Goal: Transaction & Acquisition: Obtain resource

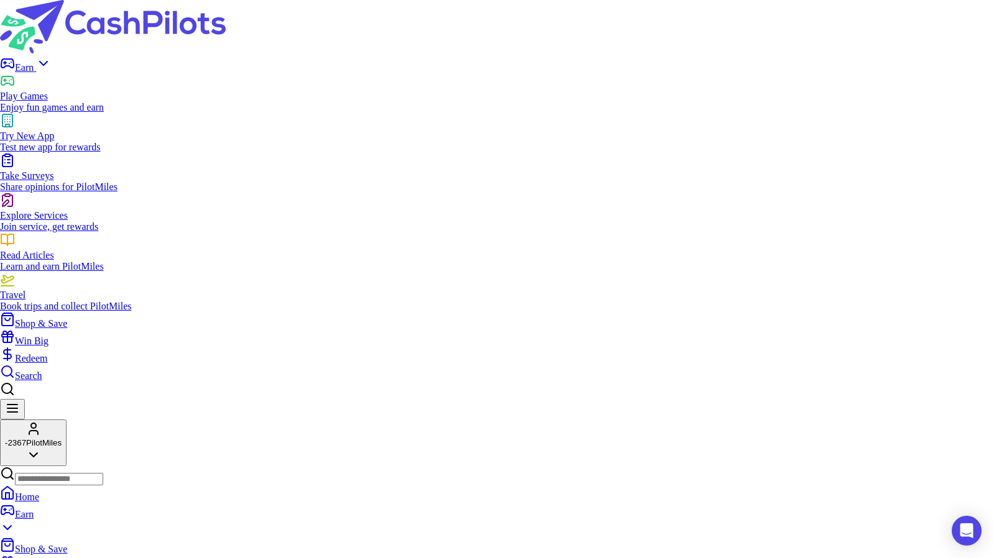
scroll to position [675, 0]
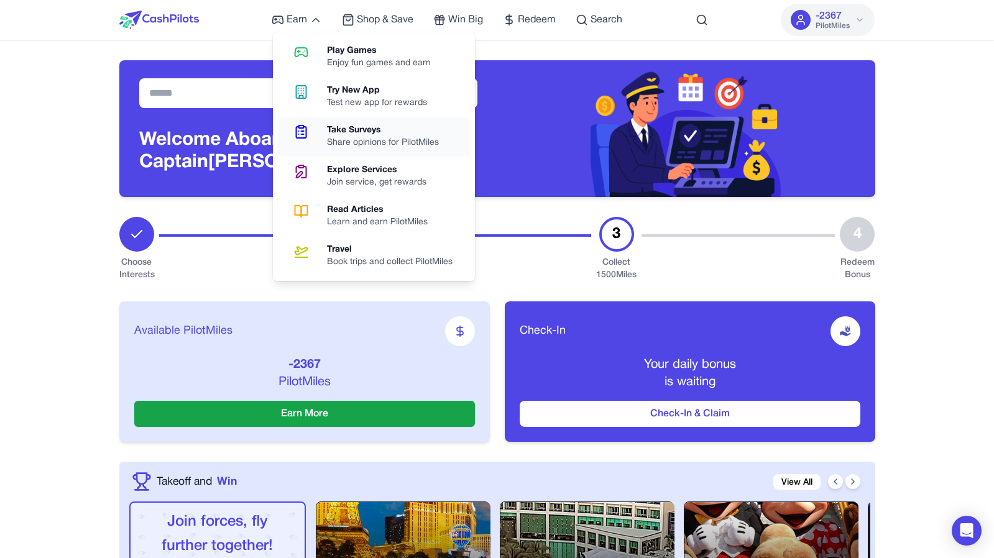
click at [330, 119] on link "Take Surveys Share opinions for PilotMiles" at bounding box center [374, 137] width 192 height 40
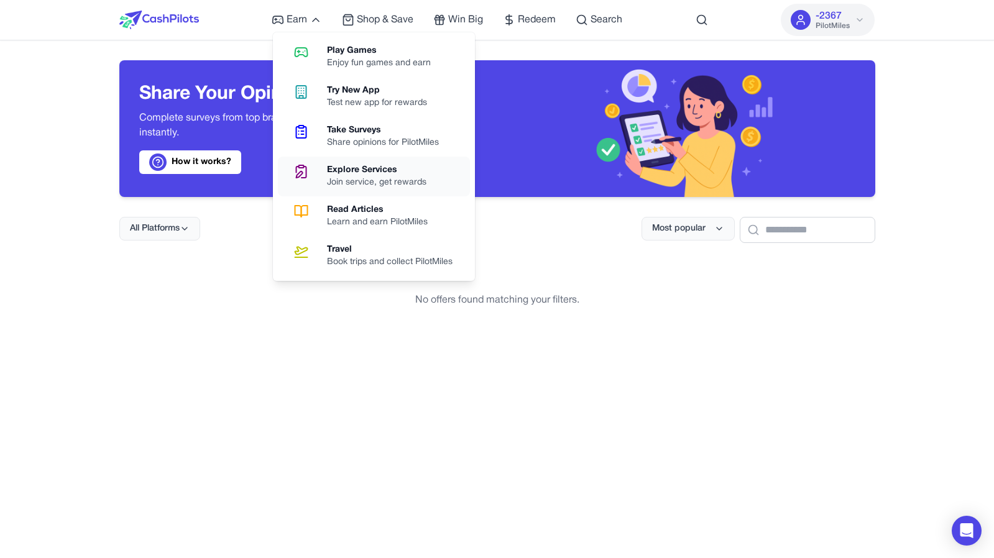
click at [327, 169] on link "Explore Services Join service, get rewards" at bounding box center [374, 177] width 192 height 40
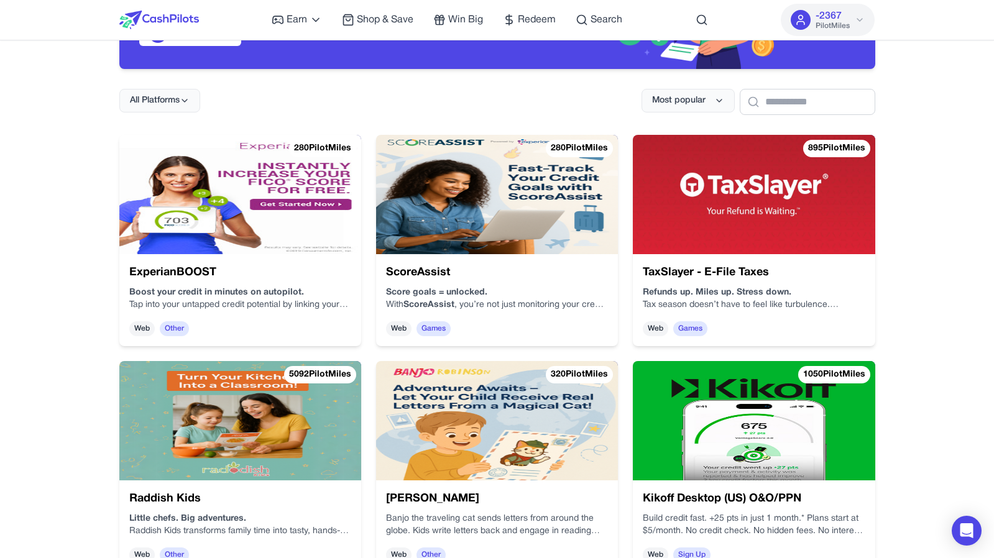
scroll to position [144, 0]
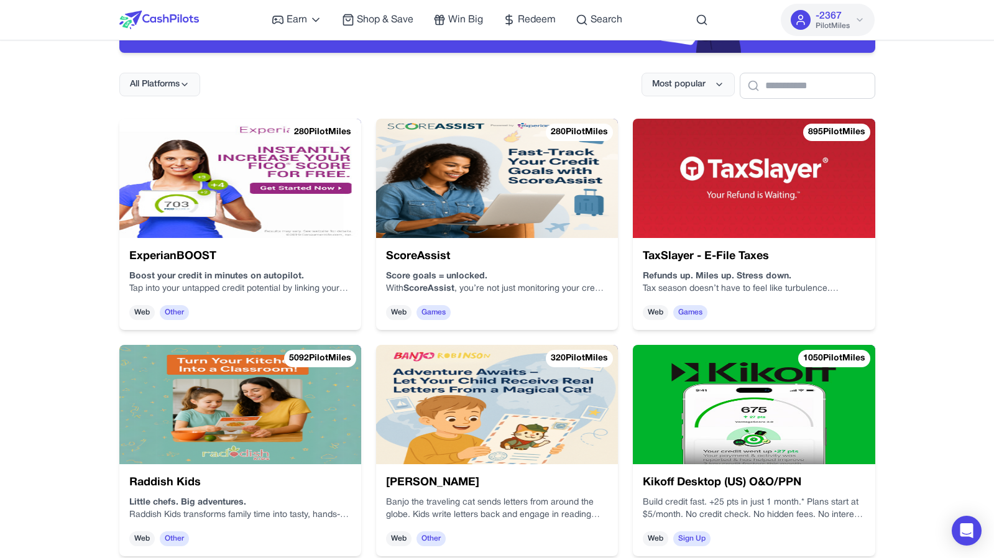
click at [295, 183] on img at bounding box center [240, 178] width 242 height 119
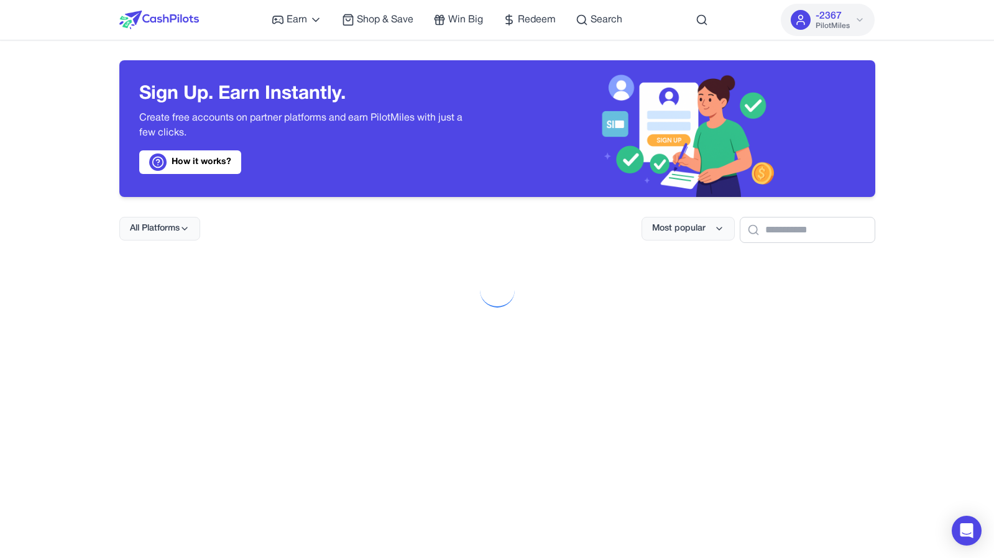
scroll to position [144, 0]
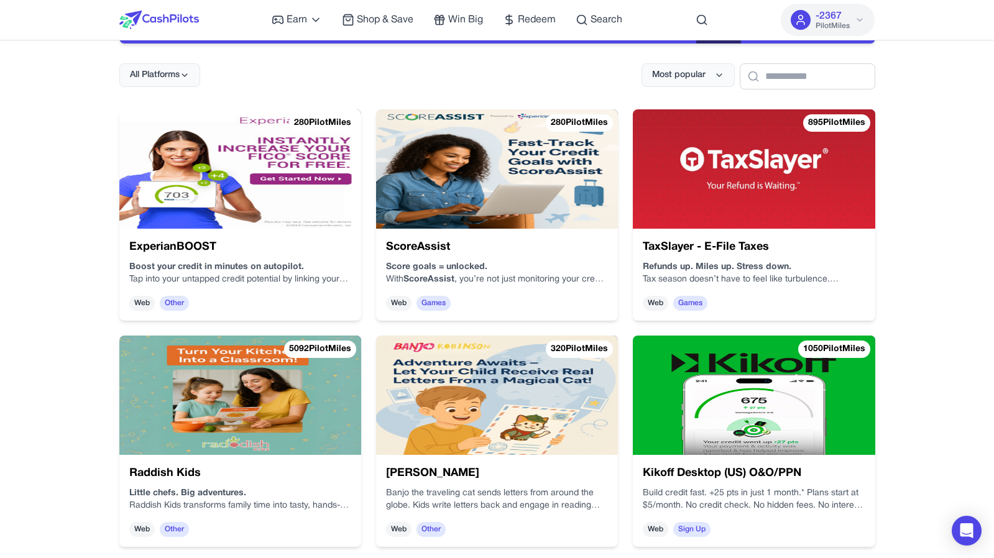
scroll to position [208, 0]
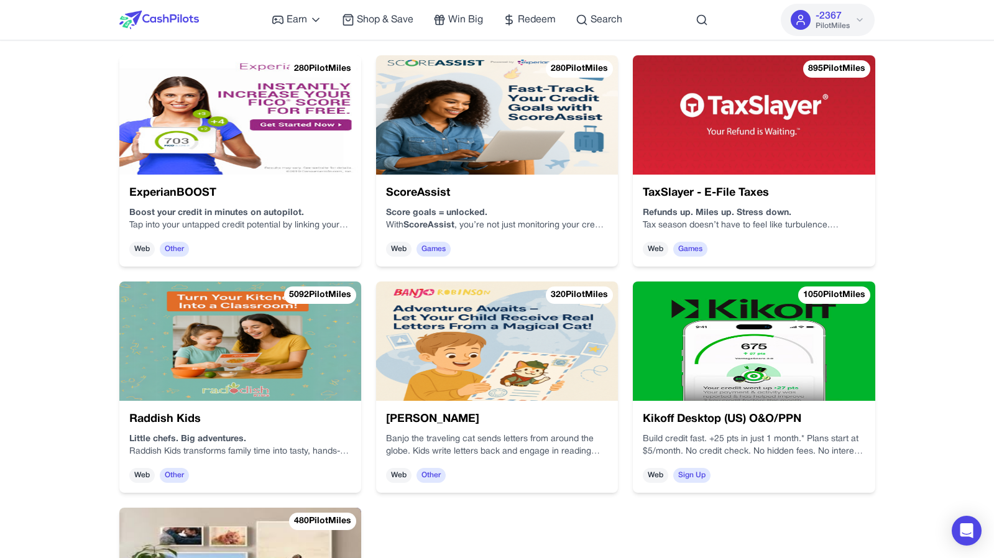
click at [280, 351] on img at bounding box center [240, 341] width 242 height 119
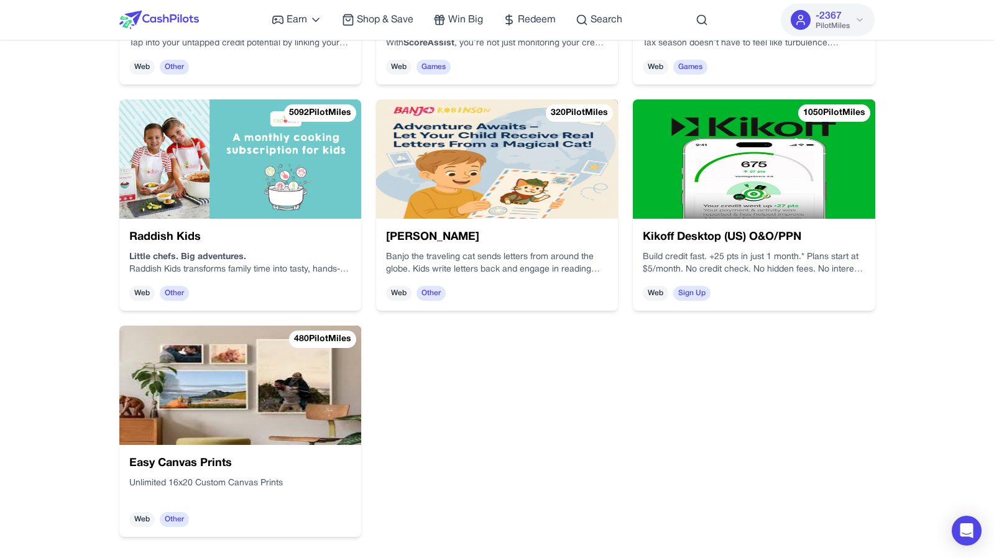
scroll to position [391, 0]
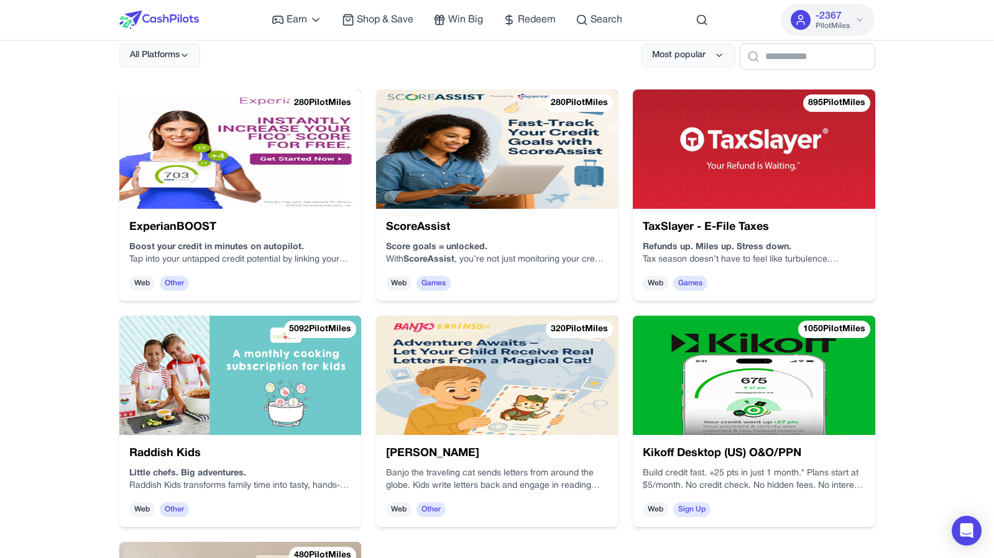
scroll to position [221, 0]
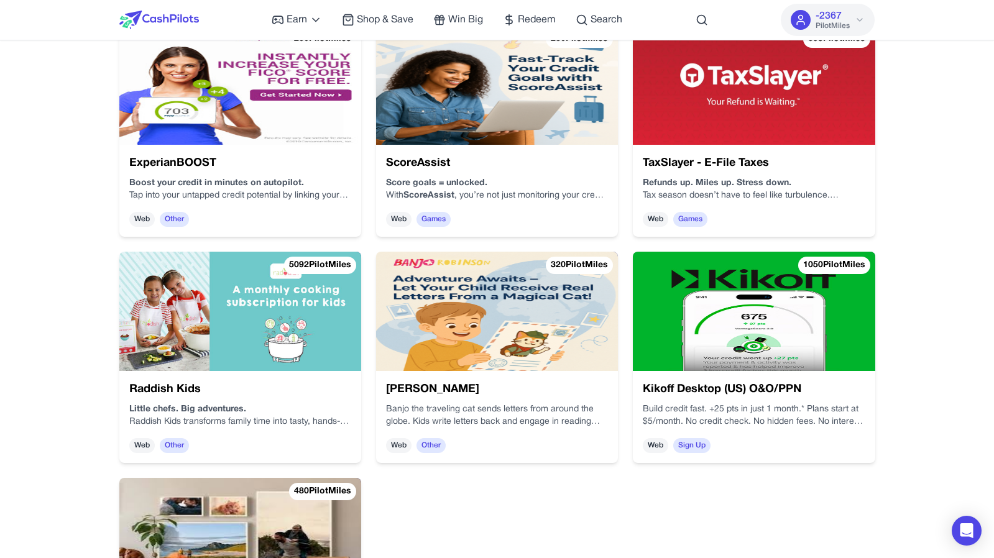
scroll to position [239, 0]
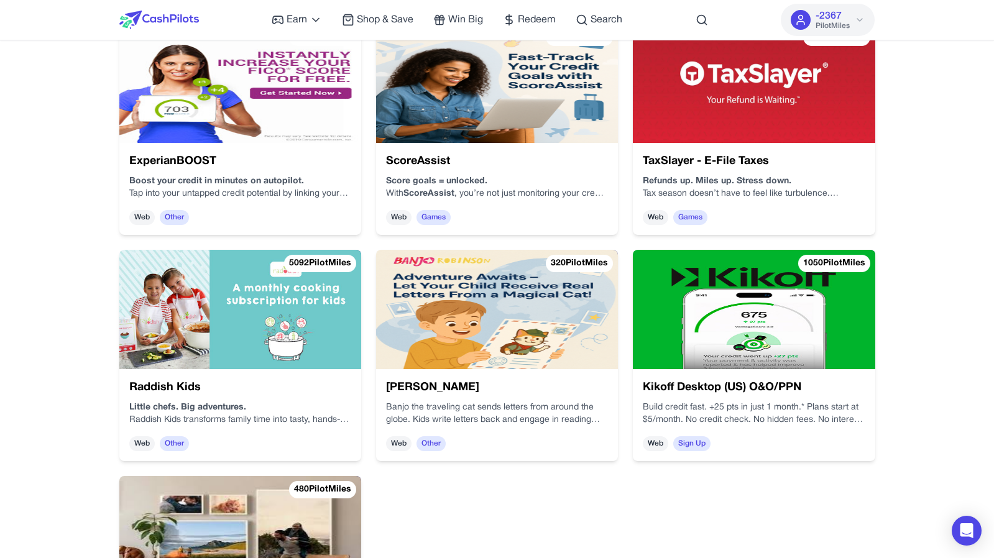
click at [467, 321] on img at bounding box center [497, 309] width 242 height 119
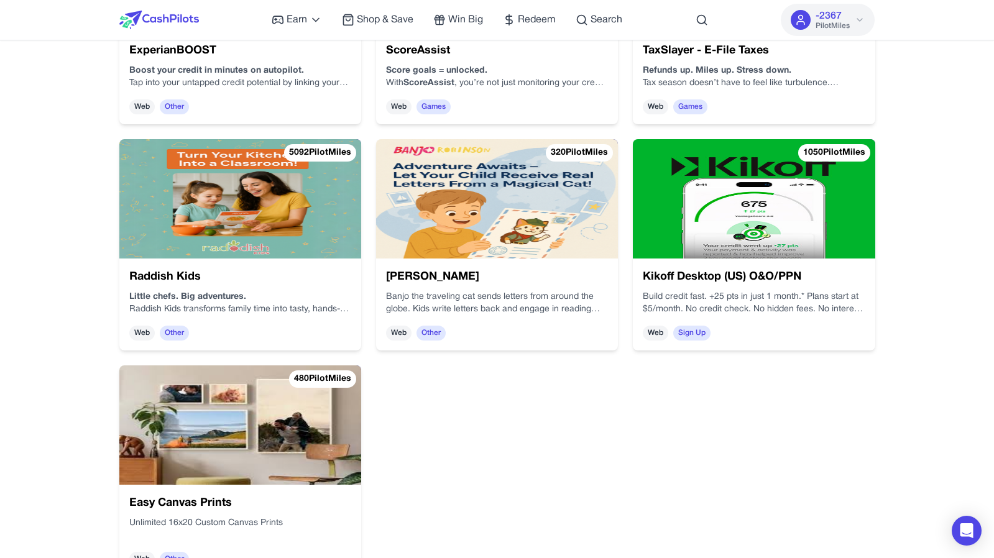
scroll to position [355, 0]
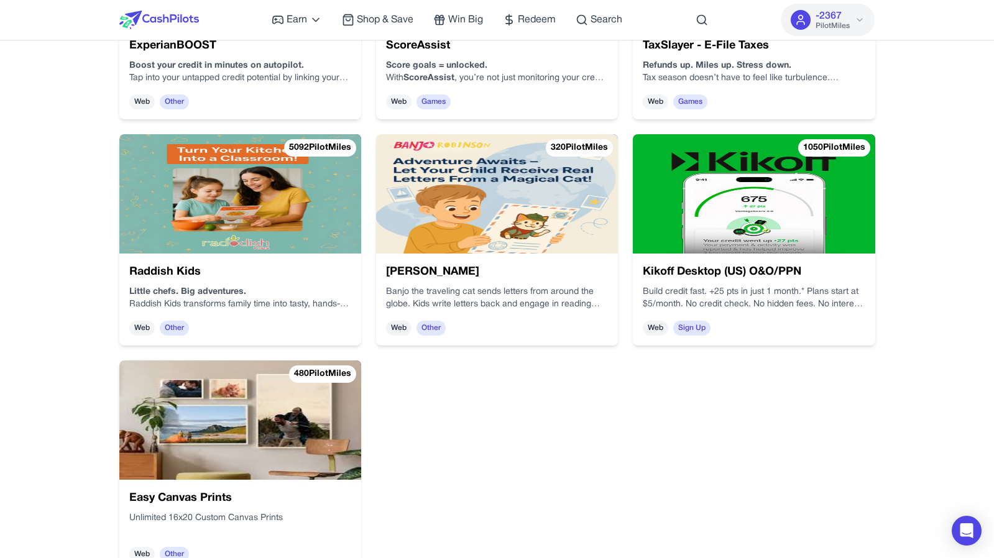
click at [419, 251] on img at bounding box center [497, 193] width 242 height 119
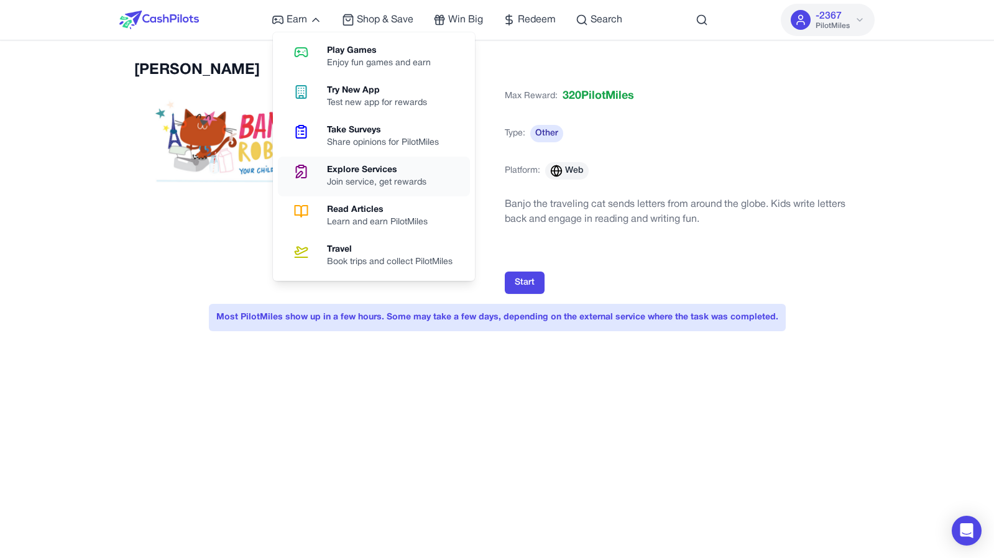
click at [385, 179] on div "Join service, get rewards" at bounding box center [381, 182] width 109 height 12
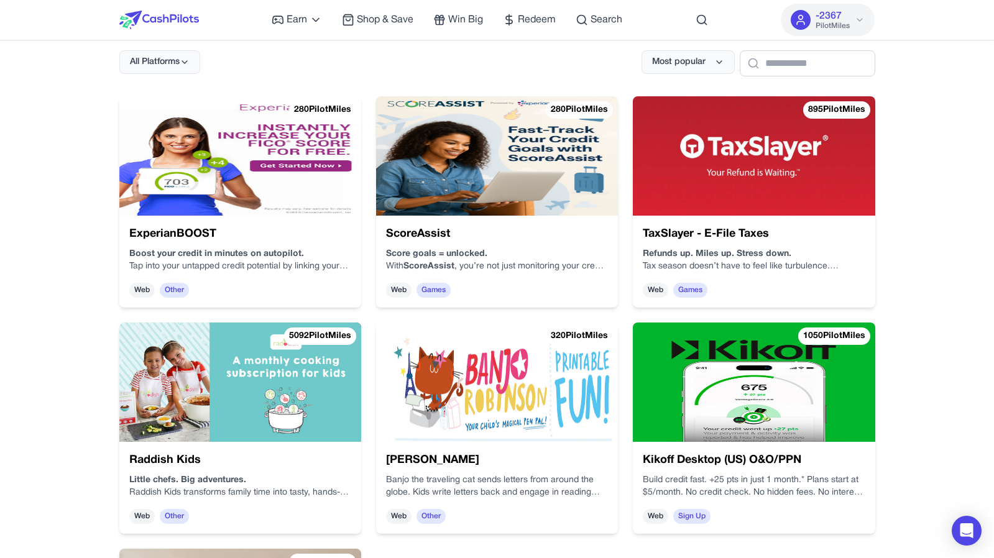
scroll to position [167, 0]
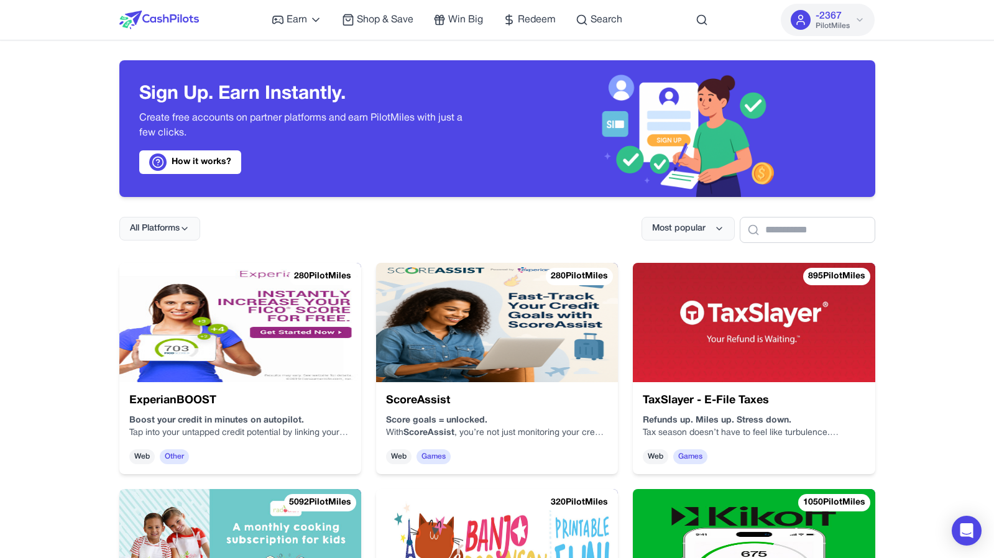
click at [306, 361] on img at bounding box center [240, 322] width 242 height 119
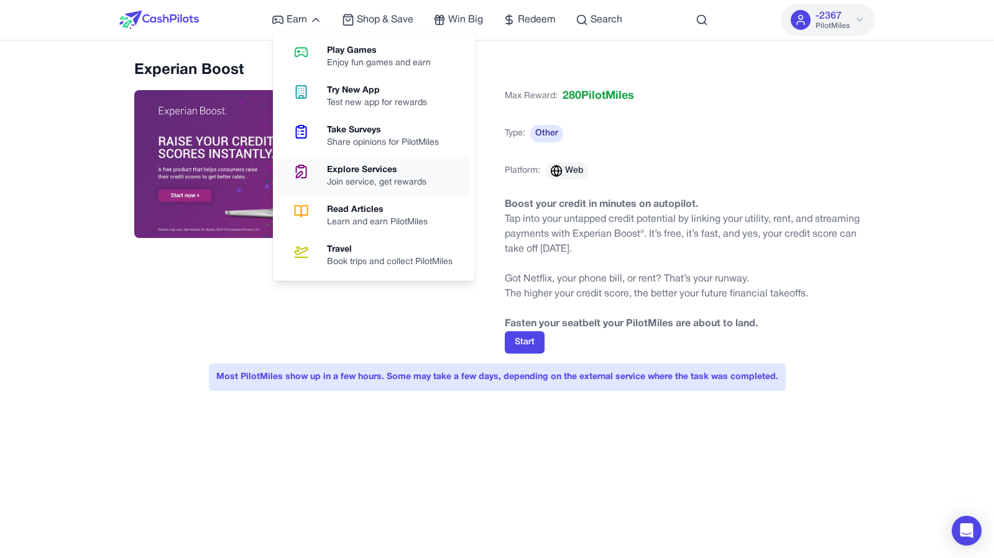
click at [373, 177] on div "Join service, get rewards" at bounding box center [381, 182] width 109 height 12
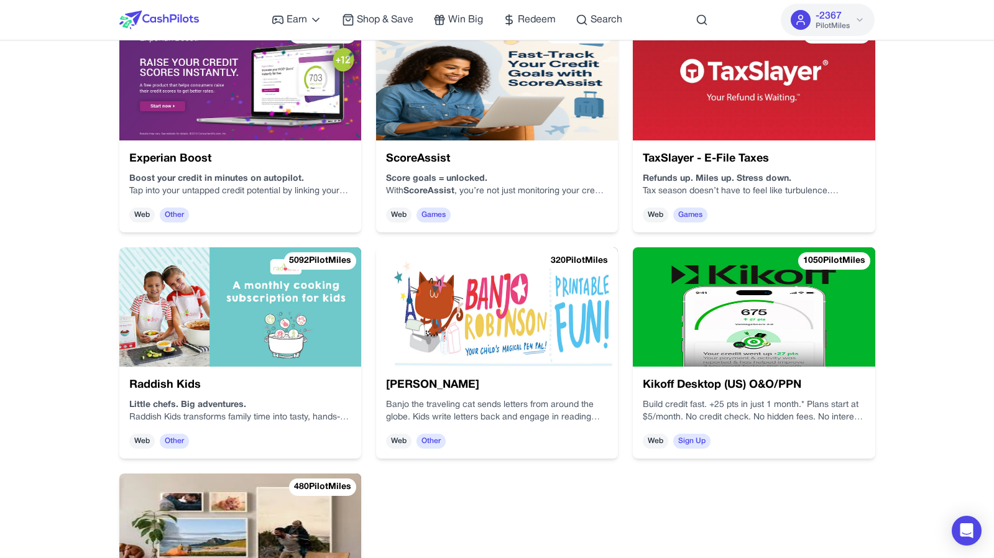
scroll to position [259, 0]
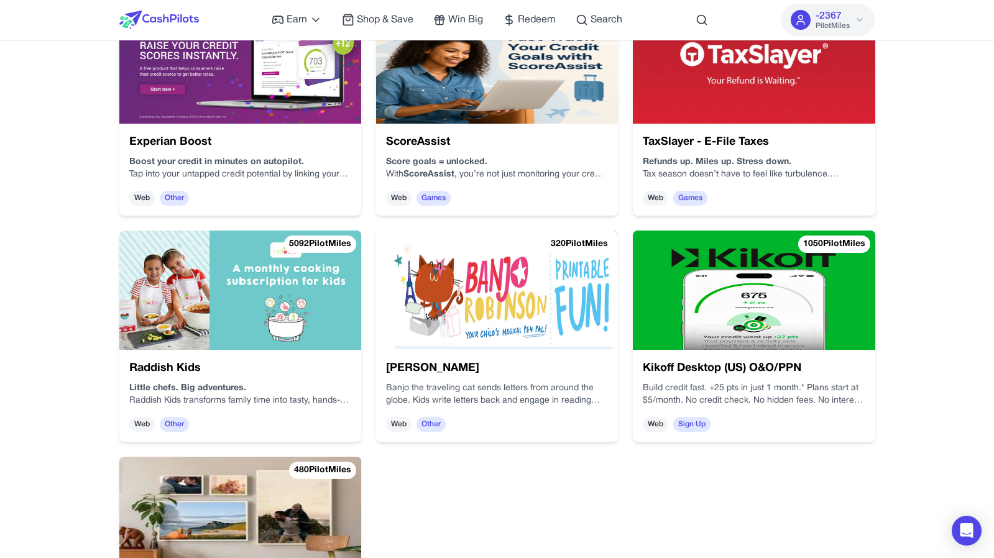
click at [731, 377] on div "Kikoff Desktop (US) O&O/PPN Build credit fast. +25 pts in just 1 month.* Plans …" at bounding box center [754, 396] width 242 height 92
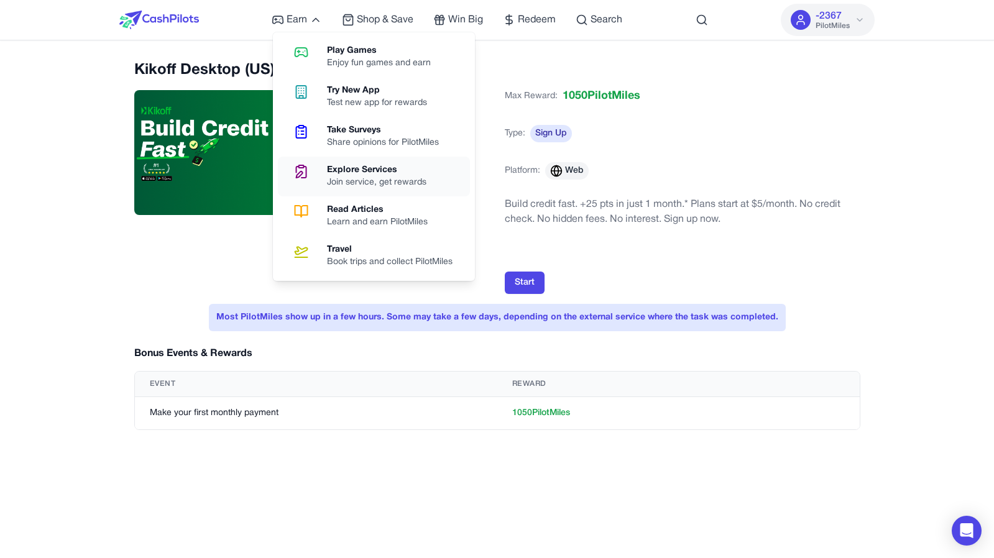
click at [372, 162] on link "Explore Services Join service, get rewards" at bounding box center [374, 177] width 192 height 40
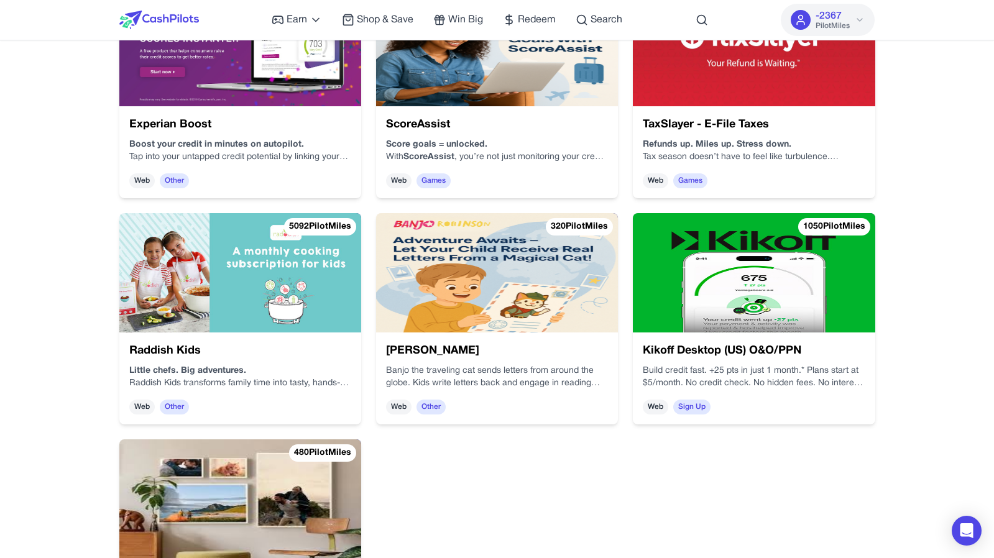
scroll to position [449, 0]
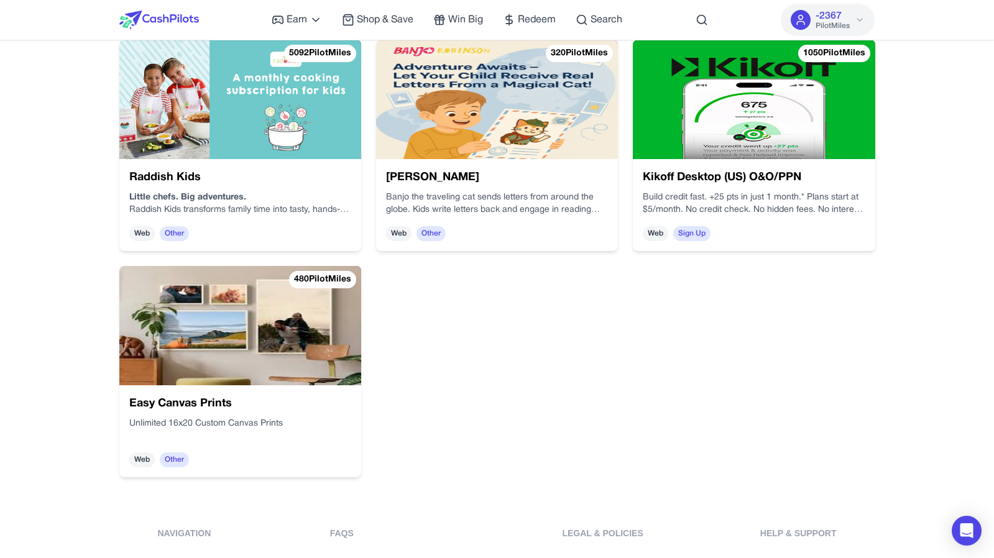
click at [287, 388] on div "Easy Canvas Prints Unlimited 16x20 Custom Canvas Prints Web Other" at bounding box center [240, 431] width 242 height 92
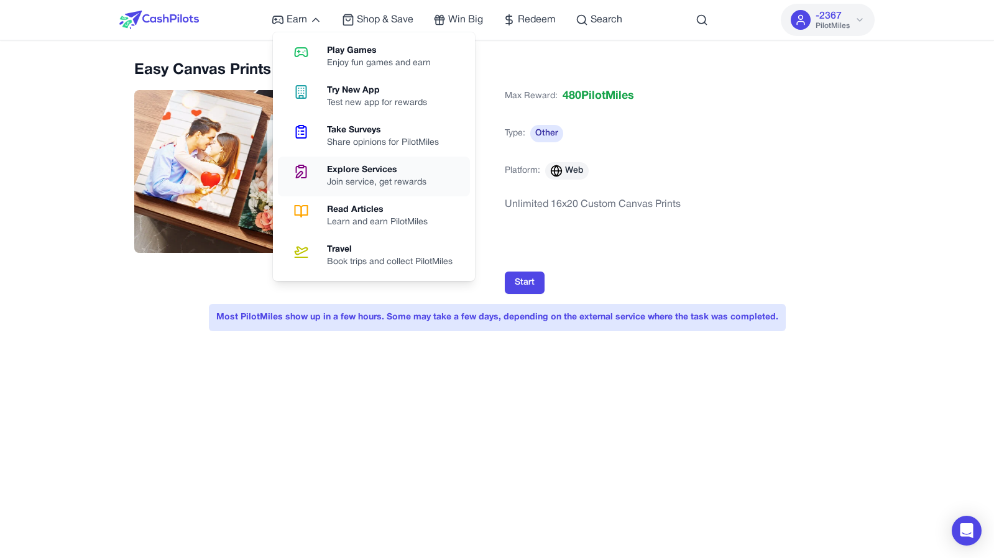
click at [336, 180] on div "Join service, get rewards" at bounding box center [381, 182] width 109 height 12
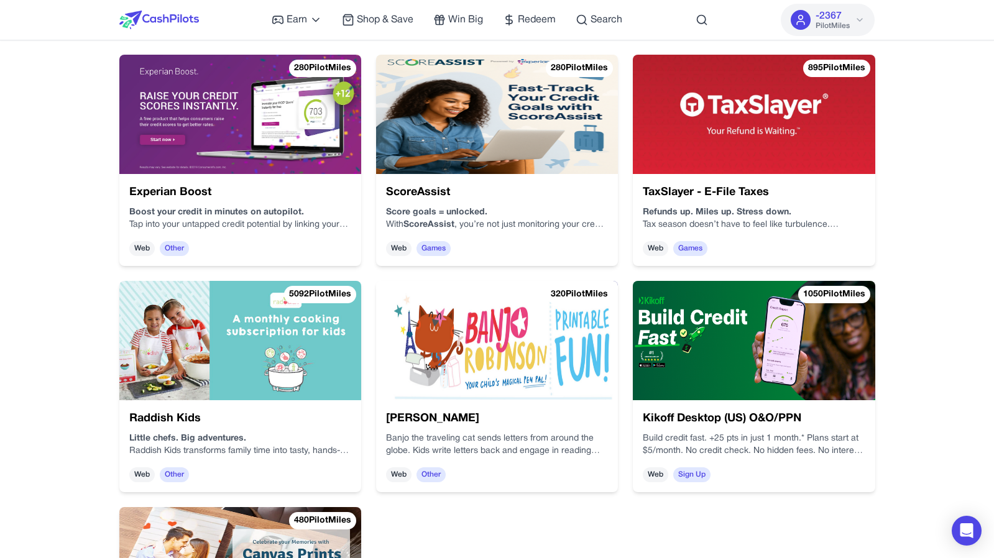
scroll to position [207, 0]
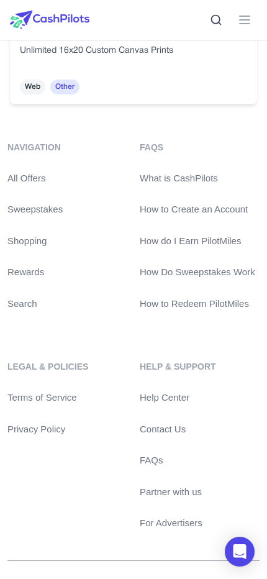
scroll to position [2058, 0]
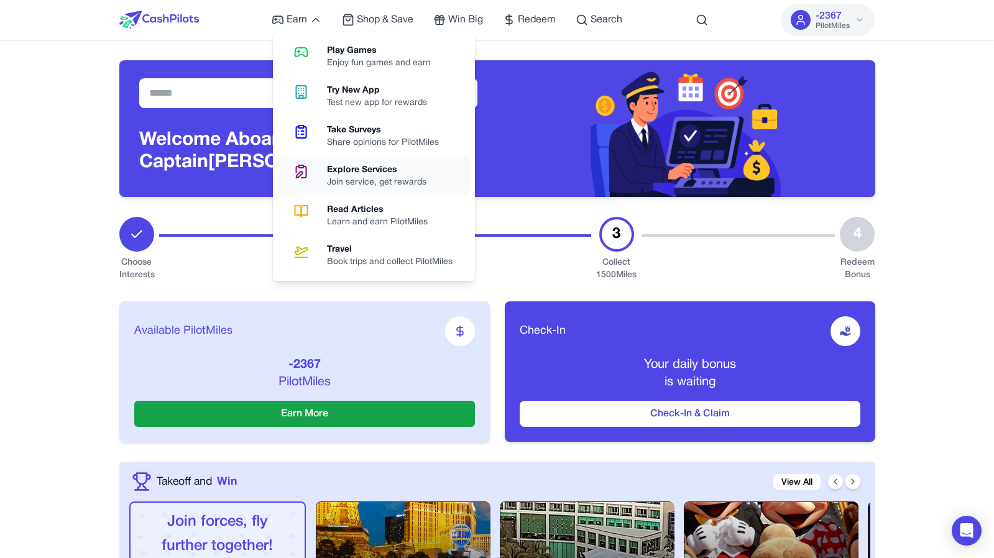
click at [385, 185] on div "Join service, get rewards" at bounding box center [381, 182] width 109 height 12
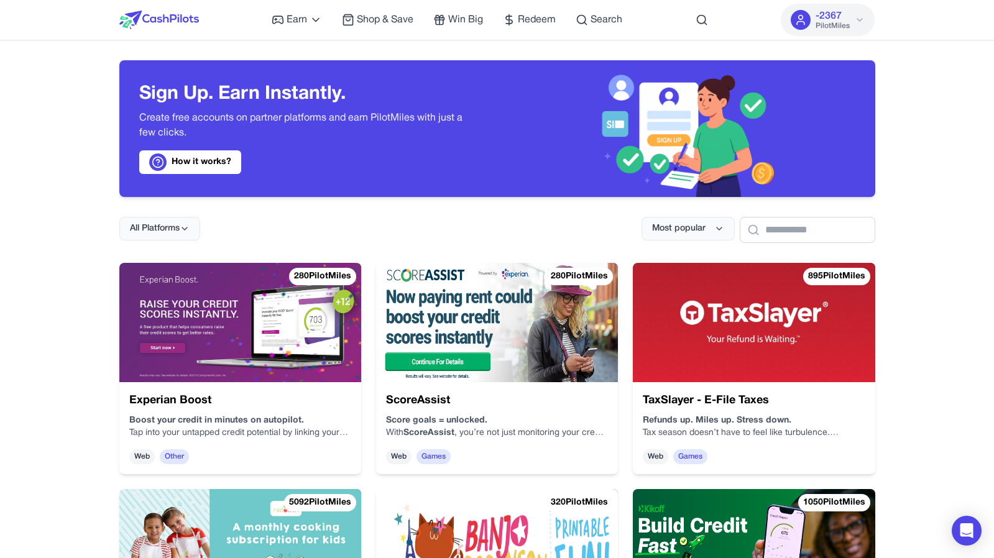
click at [285, 380] on img at bounding box center [240, 322] width 242 height 119
click at [491, 375] on img at bounding box center [497, 322] width 242 height 119
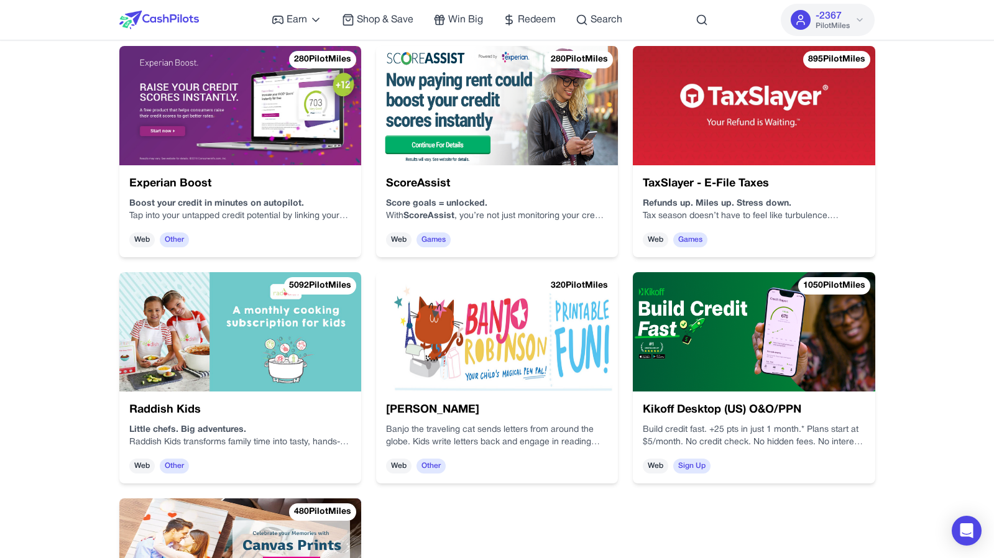
scroll to position [219, 0]
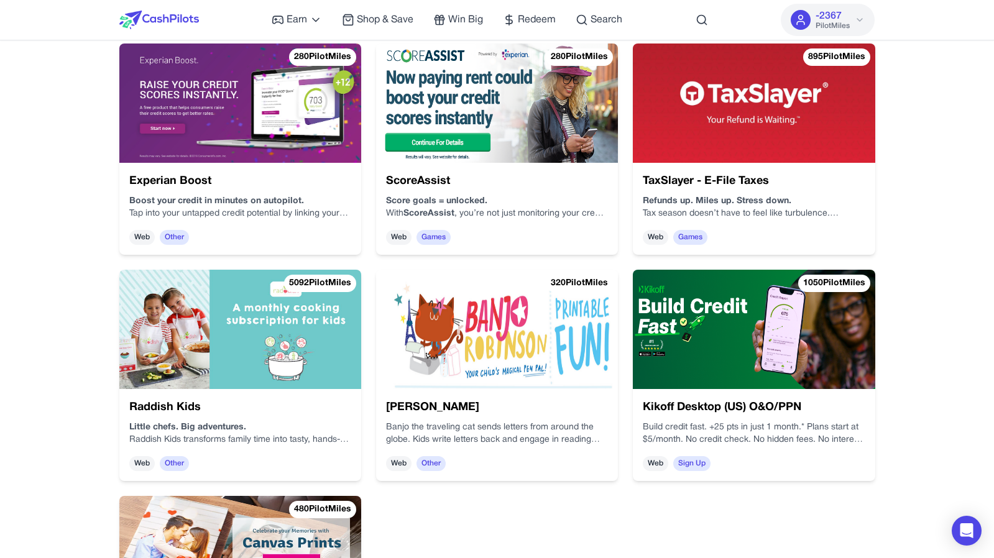
click at [732, 382] on img at bounding box center [754, 329] width 242 height 119
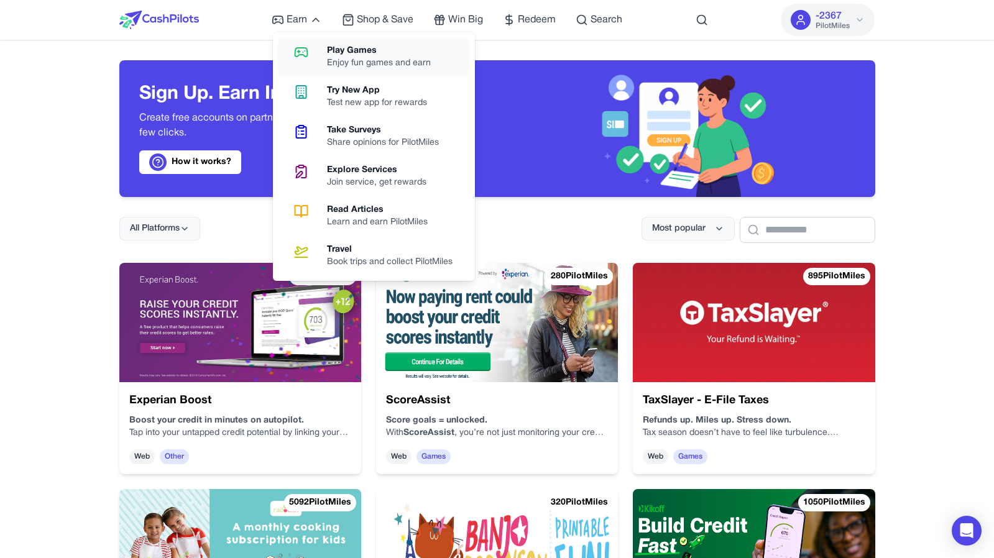
click at [319, 44] on link "Play Games Enjoy fun games and earn" at bounding box center [374, 57] width 192 height 40
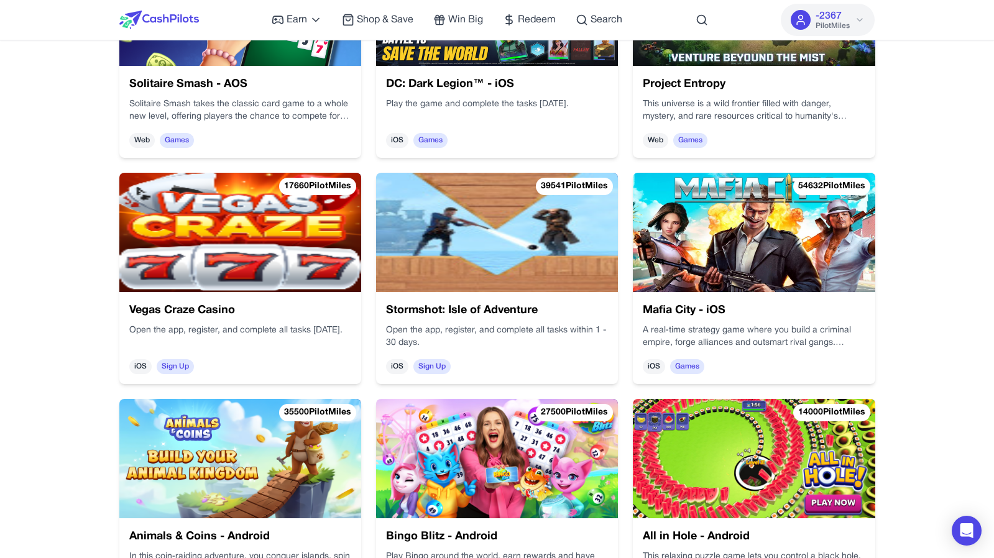
scroll to position [770, 0]
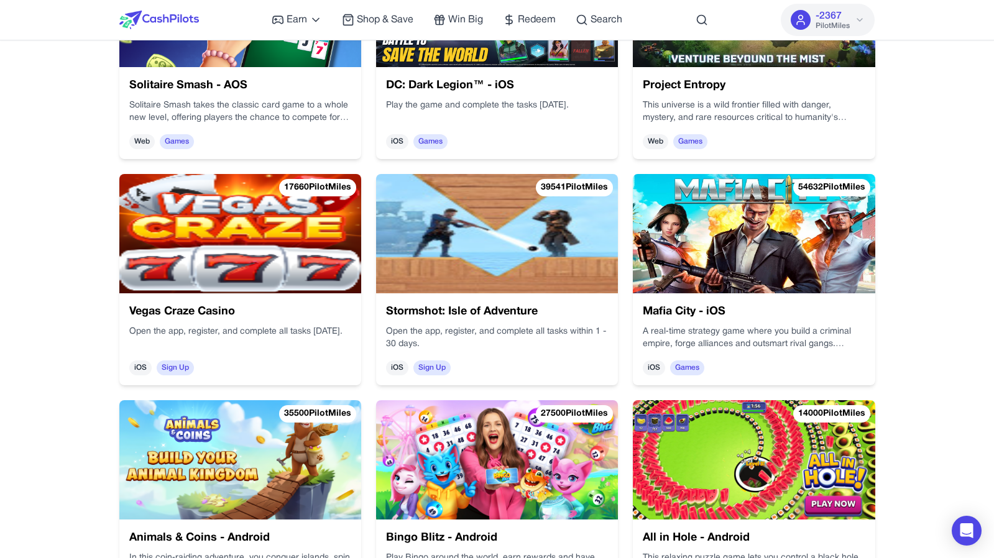
click at [285, 323] on div "Vegas Craze Casino Open the app, register, and complete all tasks within 60 day…" at bounding box center [240, 339] width 242 height 92
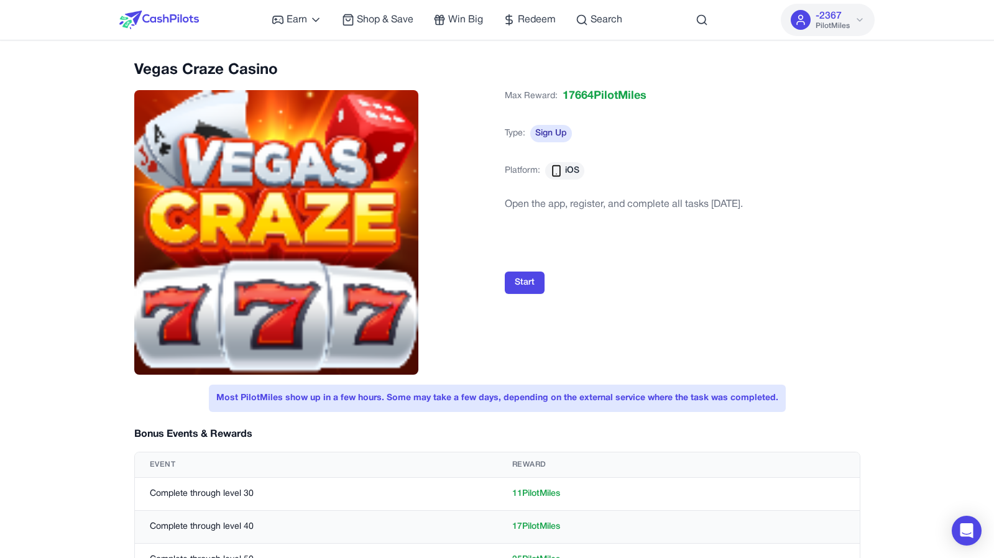
scroll to position [652, 0]
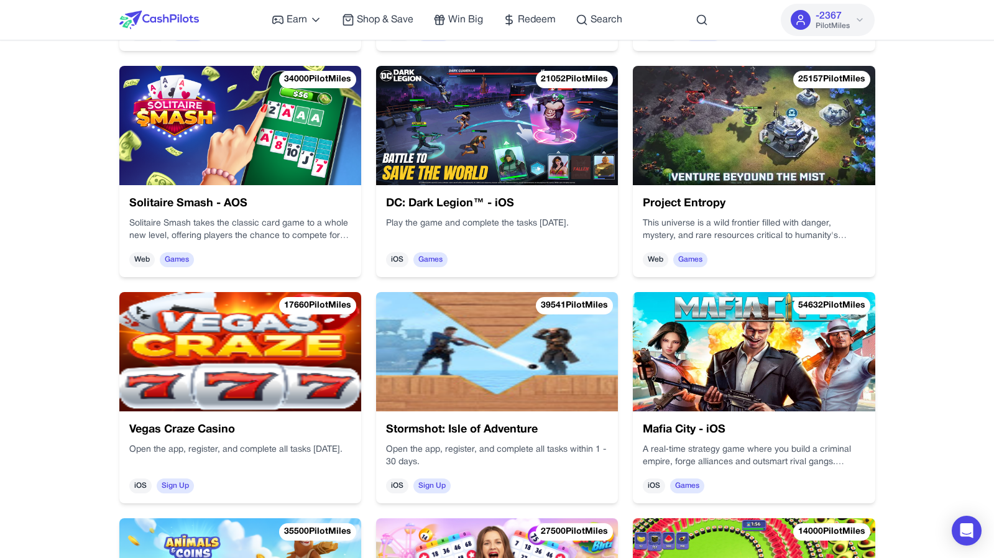
click at [247, 326] on img at bounding box center [240, 351] width 242 height 119
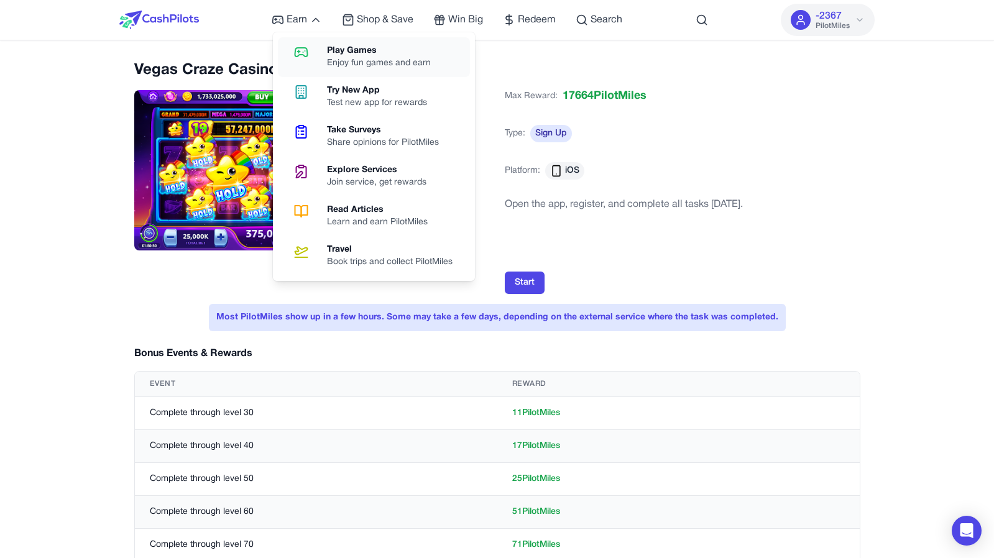
click at [334, 55] on div "Play Games" at bounding box center [384, 51] width 114 height 12
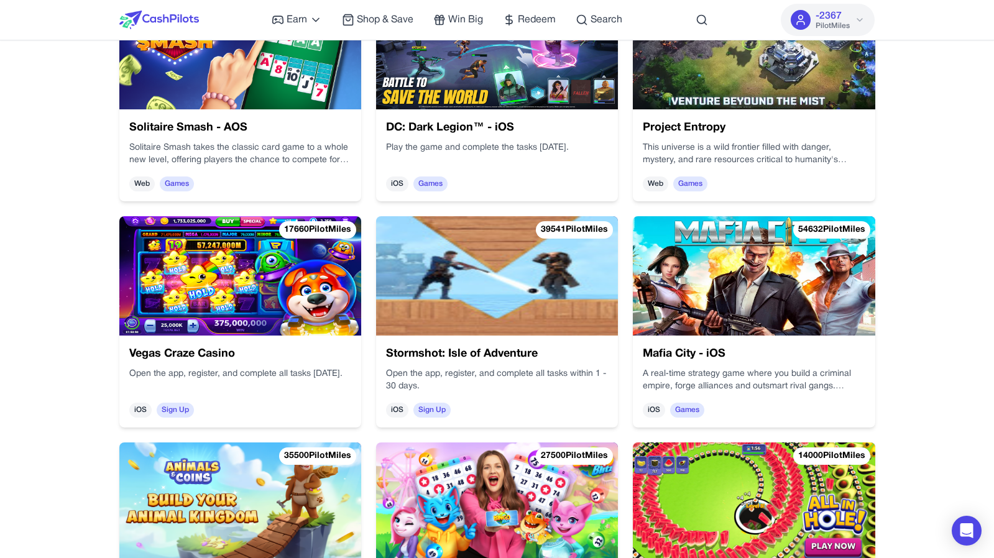
scroll to position [730, 0]
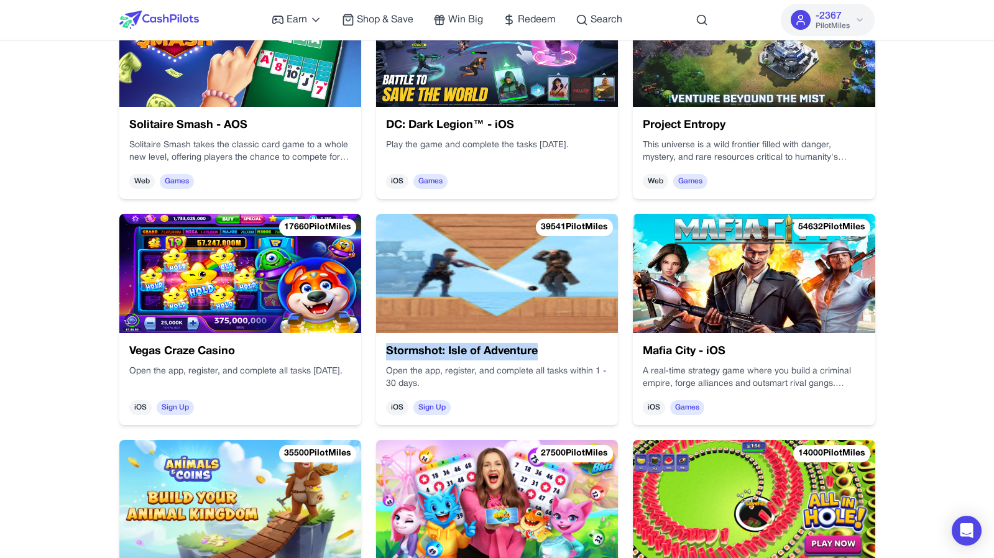
drag, startPoint x: 547, startPoint y: 349, endPoint x: 389, endPoint y: 351, distance: 157.9
click at [389, 351] on h3 "Stormshot: Isle of Adventure" at bounding box center [497, 351] width 222 height 17
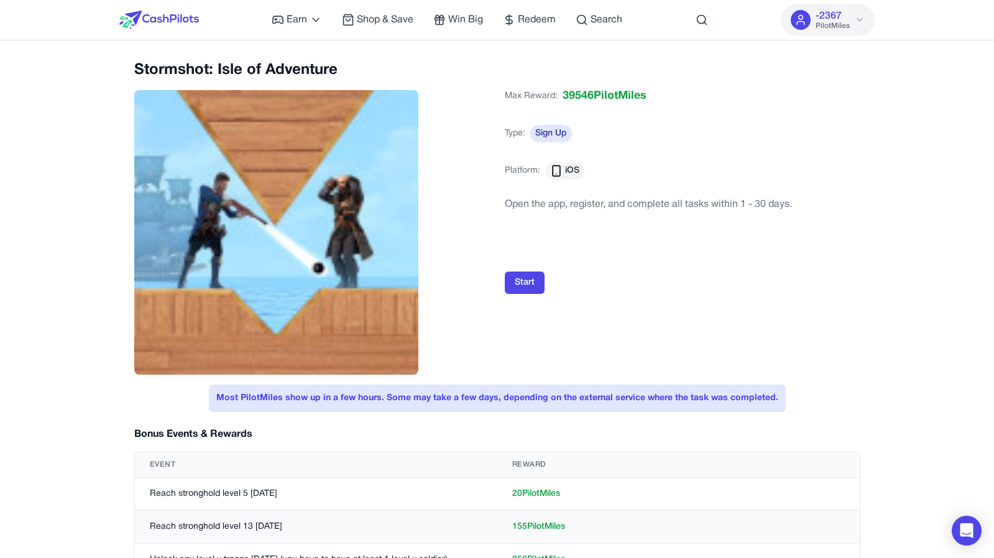
click at [177, 21] on img at bounding box center [159, 20] width 80 height 19
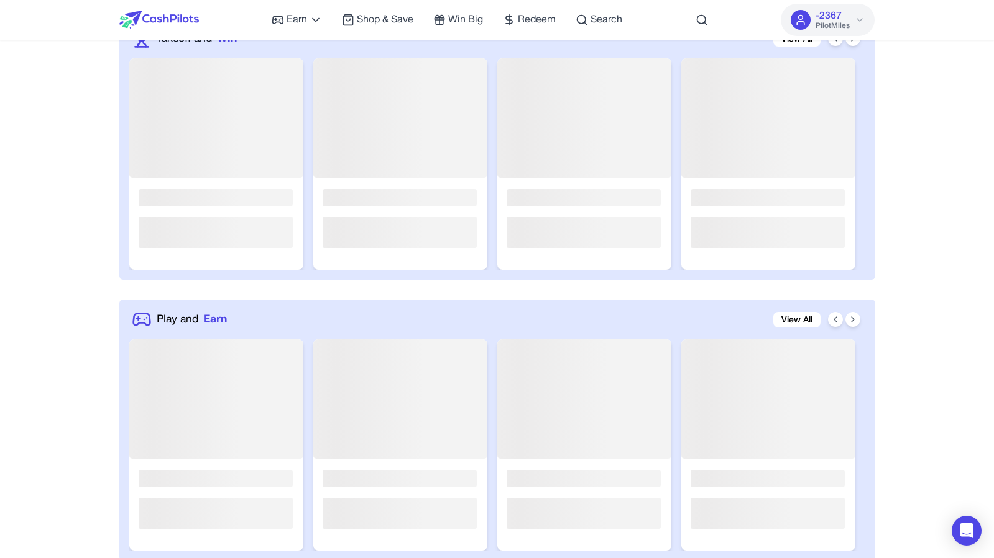
scroll to position [445, 0]
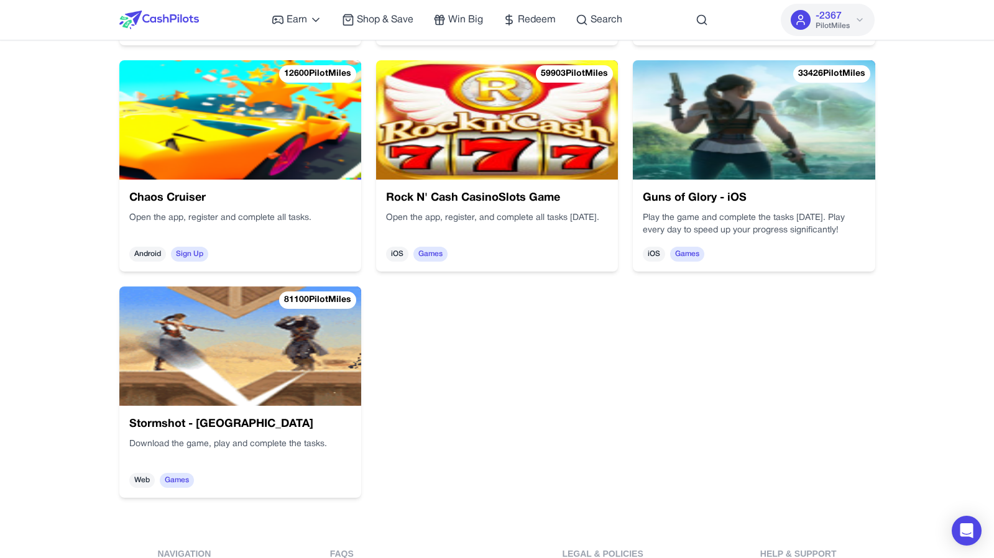
scroll to position [1564, 0]
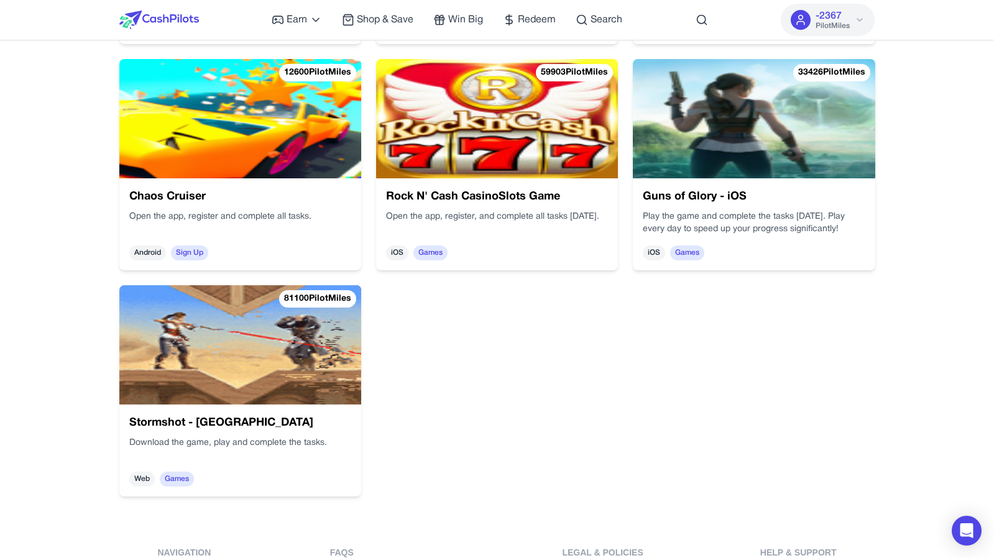
click at [318, 355] on img at bounding box center [240, 344] width 242 height 119
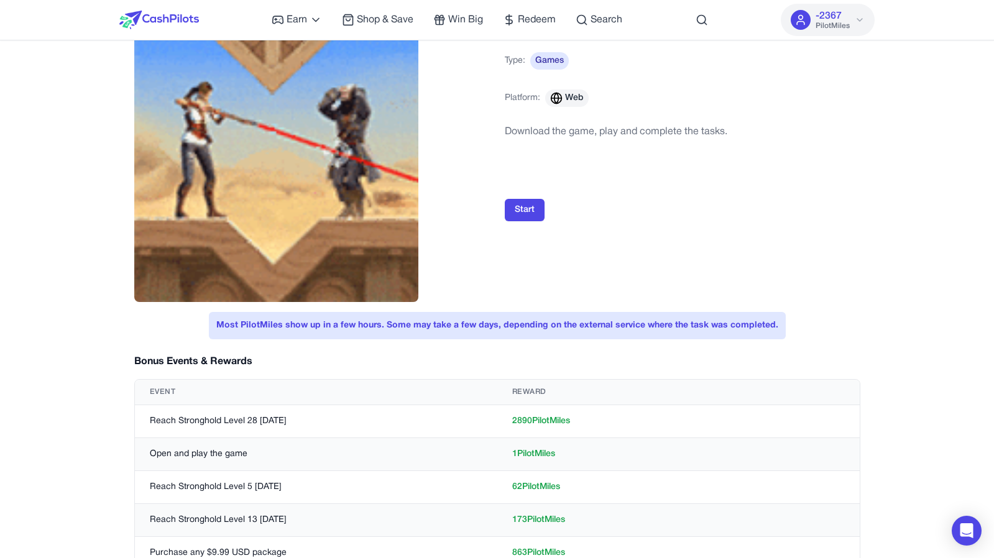
scroll to position [74, 0]
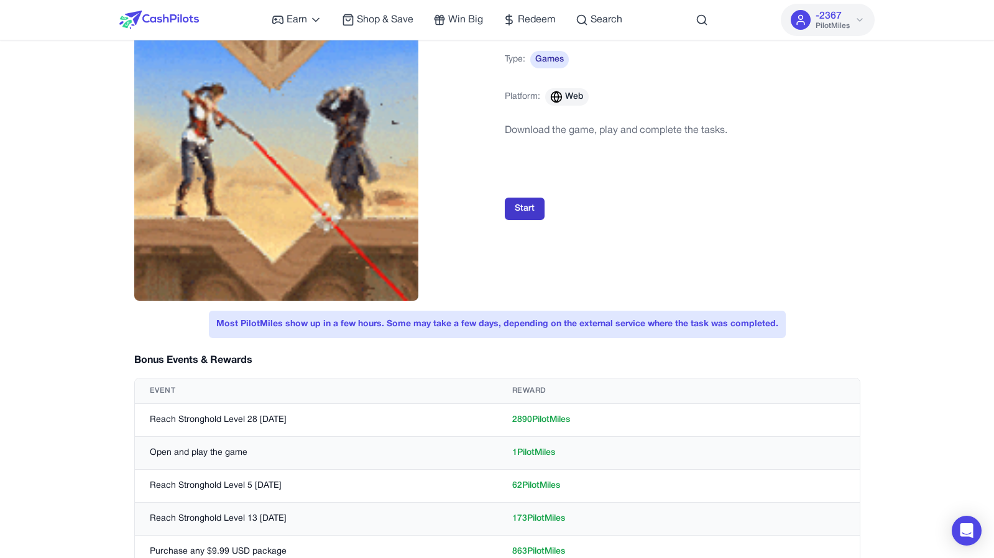
click at [529, 208] on button "Start" at bounding box center [525, 209] width 40 height 22
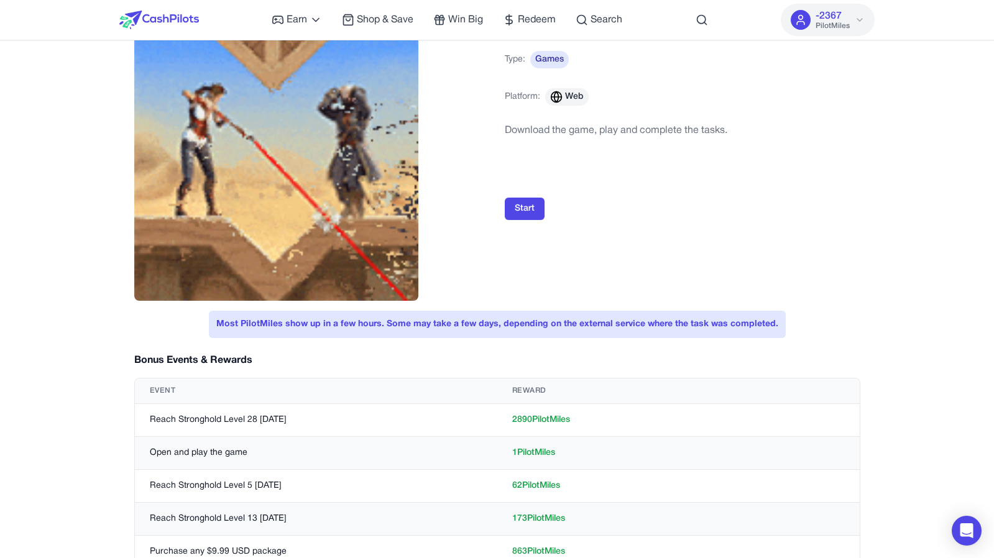
scroll to position [0, 0]
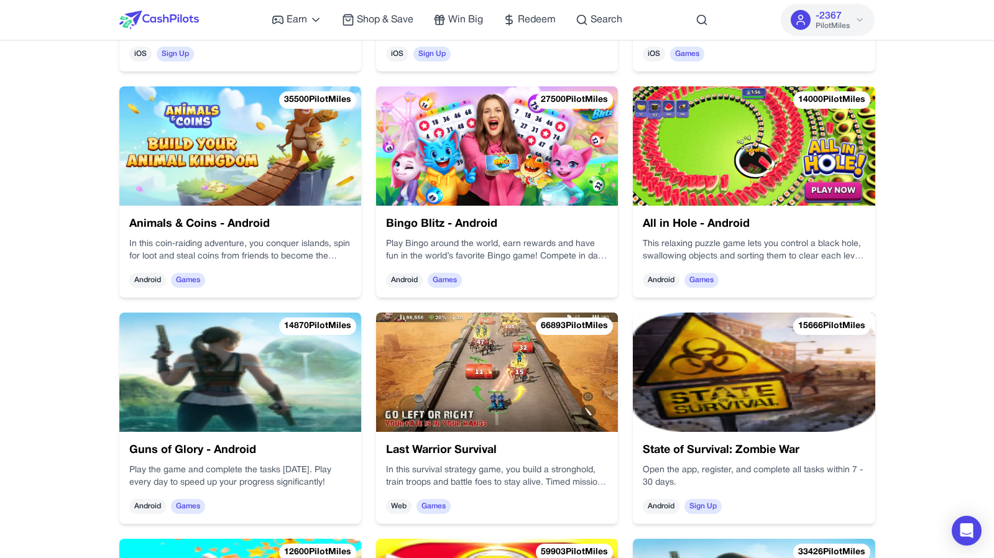
scroll to position [1163, 0]
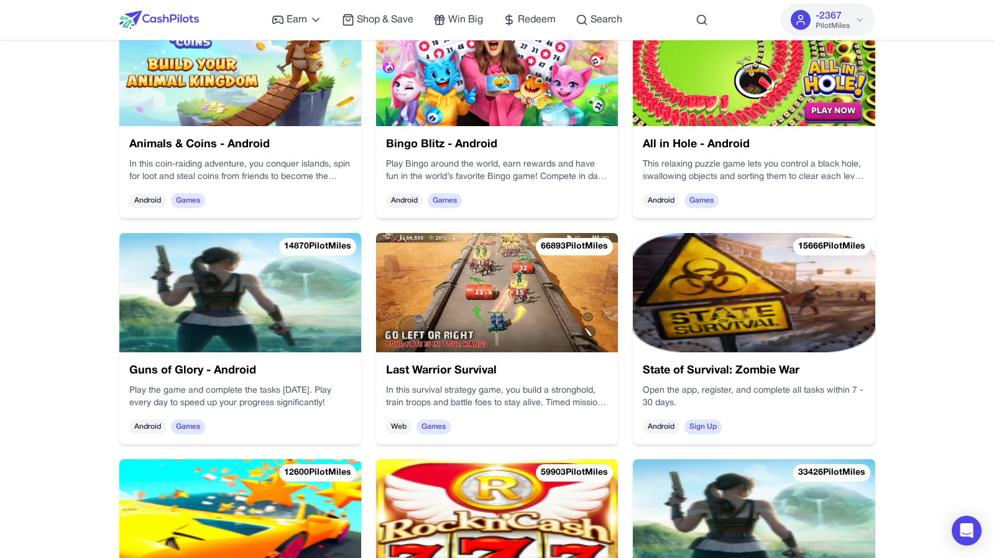
click at [247, 291] on img at bounding box center [240, 292] width 242 height 119
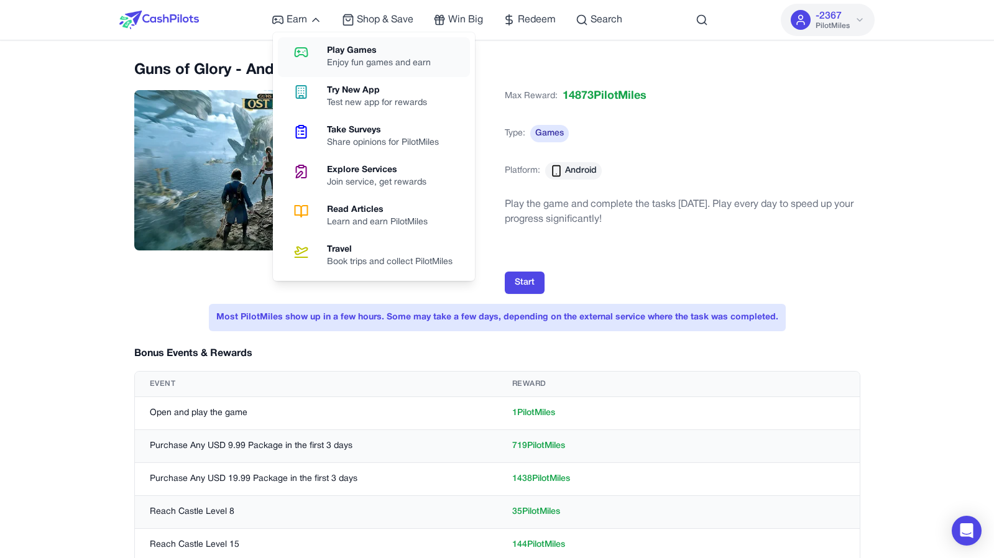
click at [309, 51] on icon at bounding box center [301, 52] width 32 height 15
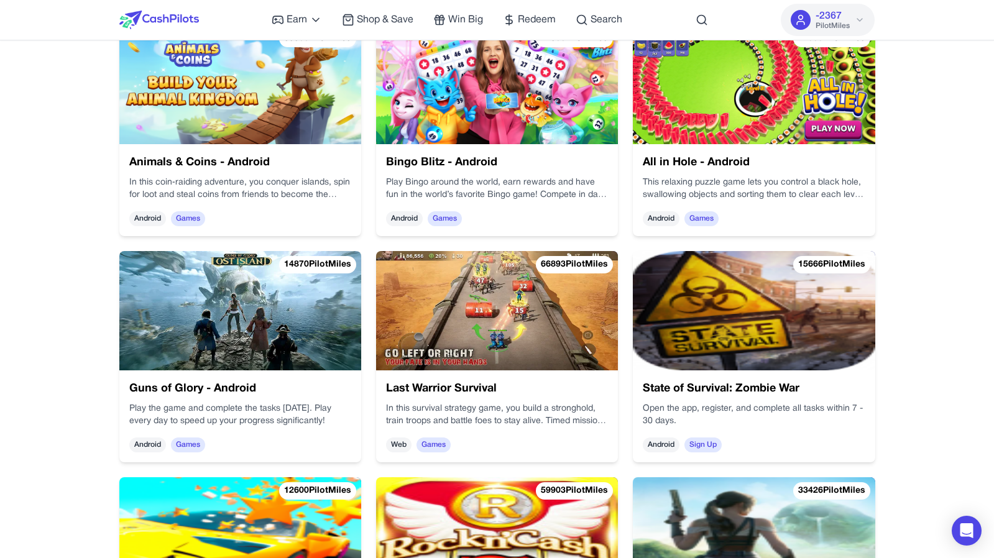
scroll to position [1144, 0]
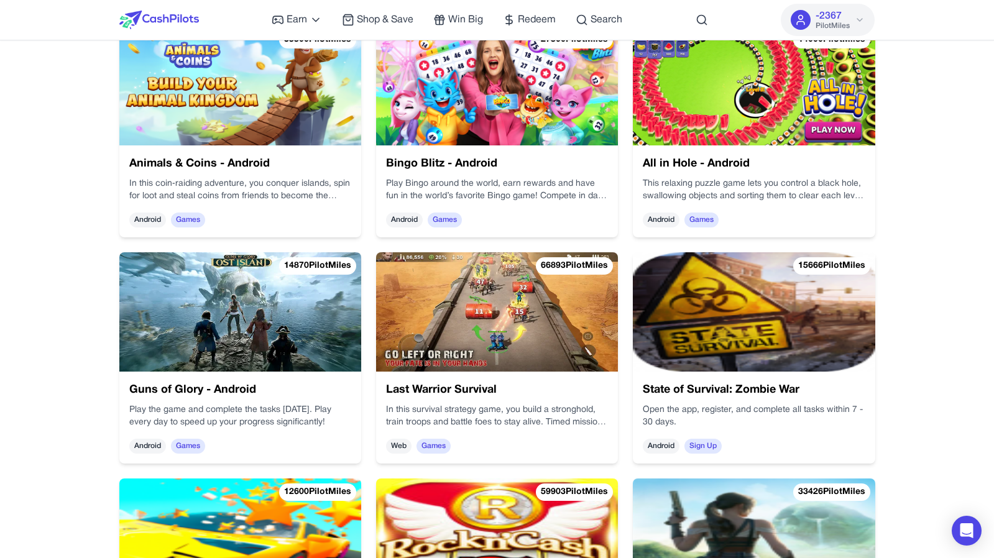
click at [816, 393] on h3 "State of Survival: Zombie War" at bounding box center [754, 390] width 222 height 17
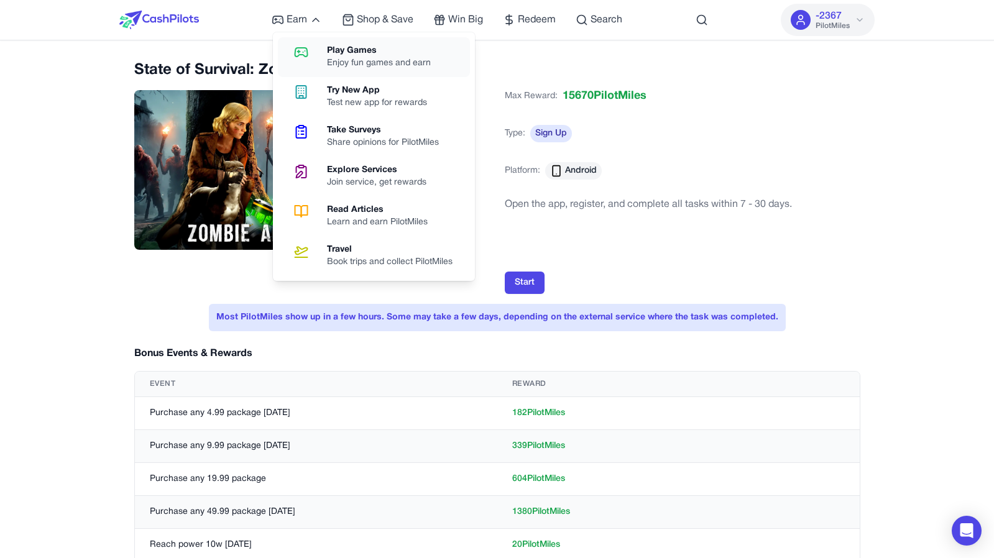
click at [318, 58] on link "Play Games Enjoy fun games and earn" at bounding box center [374, 57] width 192 height 40
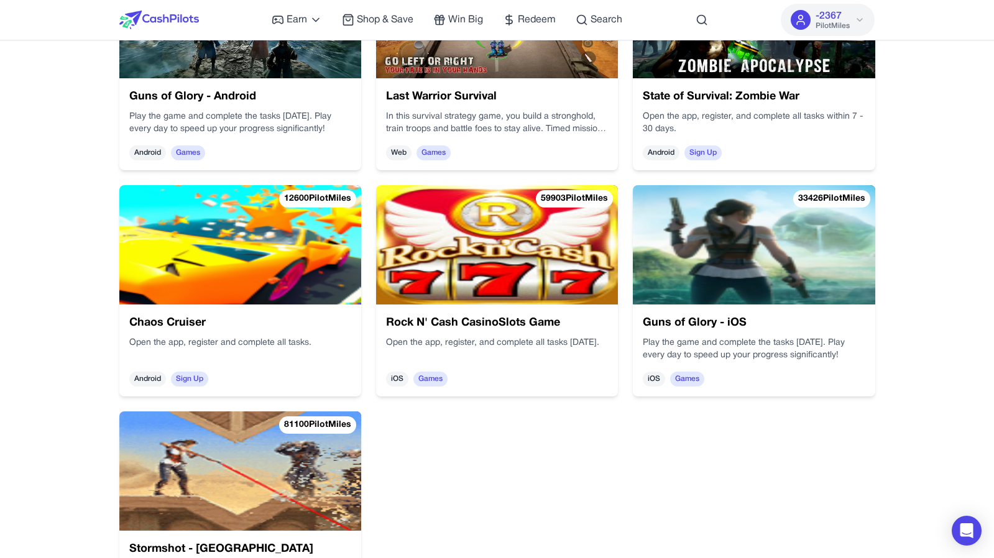
scroll to position [1438, 0]
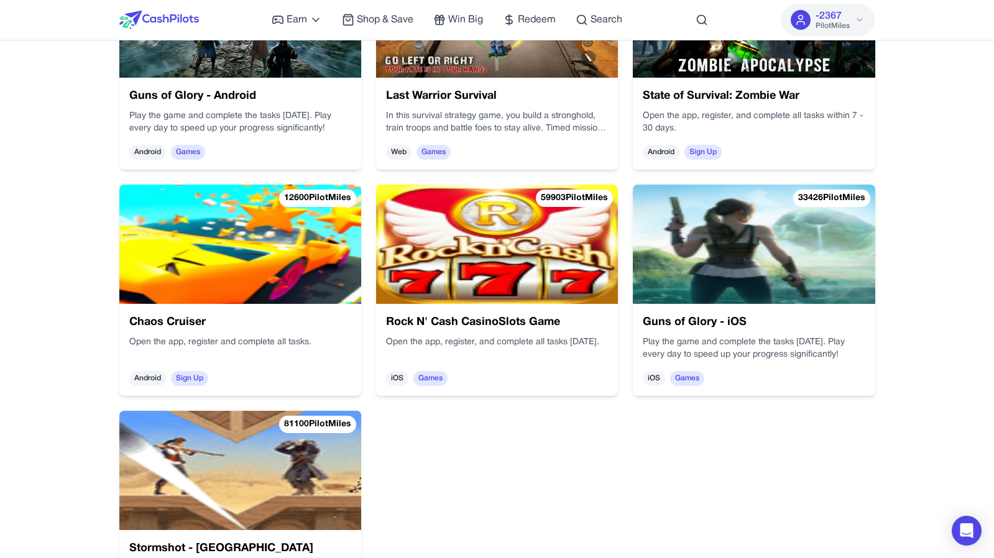
click at [262, 264] on img at bounding box center [240, 244] width 242 height 119
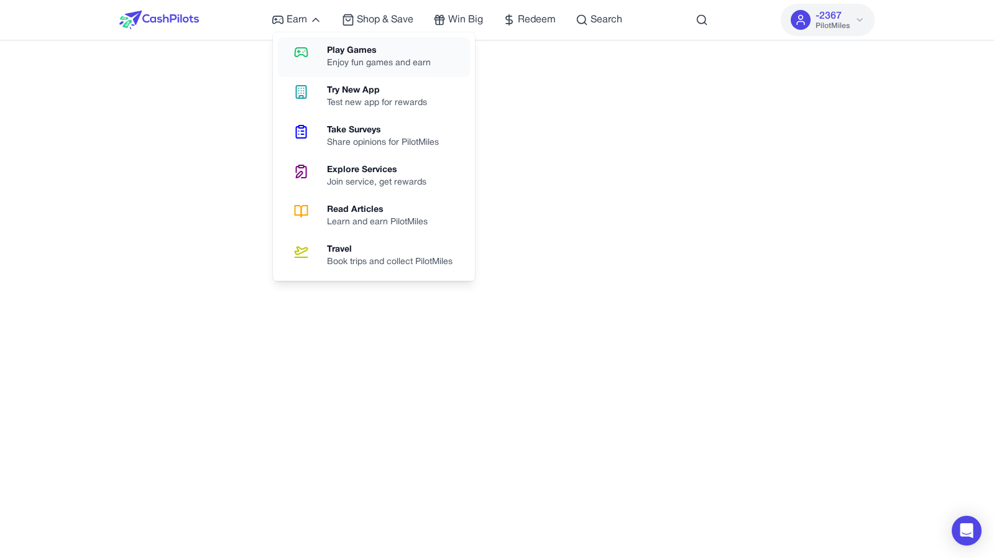
click at [326, 53] on link "Play Games Enjoy fun games and earn" at bounding box center [374, 57] width 192 height 40
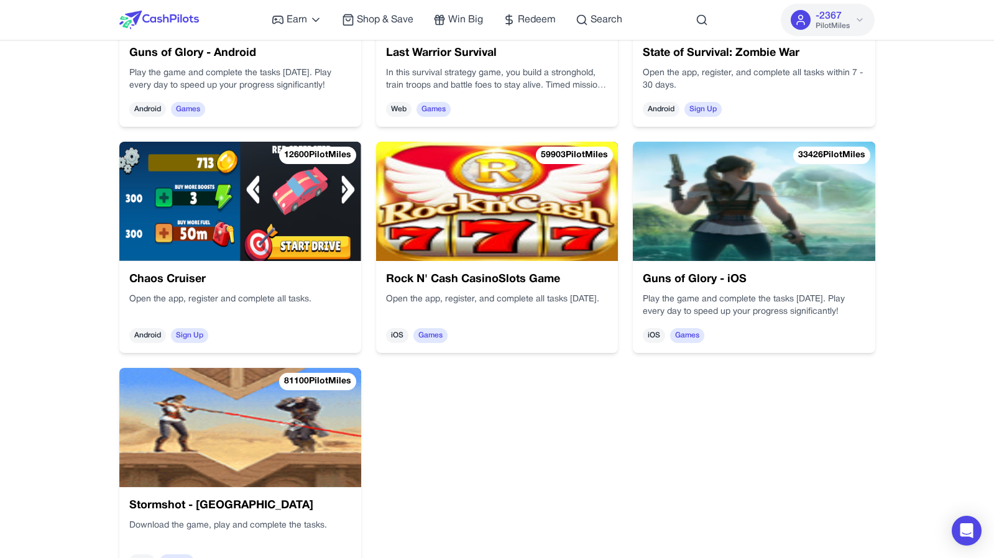
scroll to position [1513, 0]
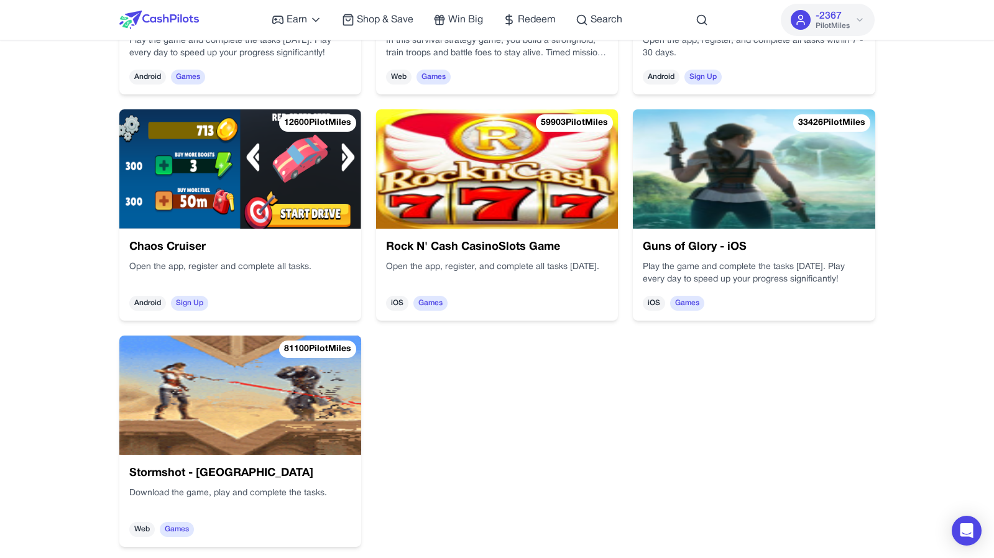
click at [769, 267] on div "Play the game and complete the tasks [DATE]. Play every day to speed up your pr…" at bounding box center [754, 273] width 222 height 25
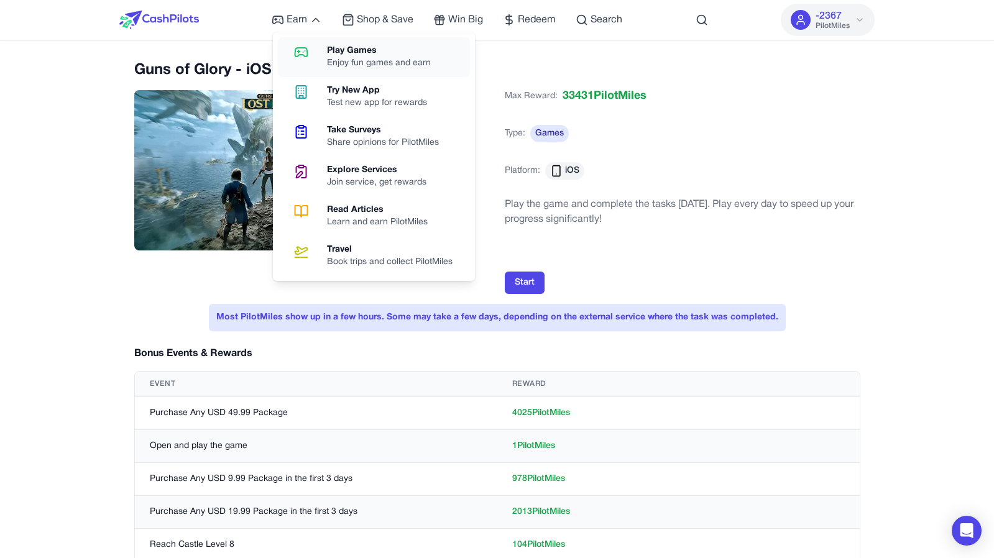
click at [313, 53] on icon at bounding box center [301, 52] width 32 height 15
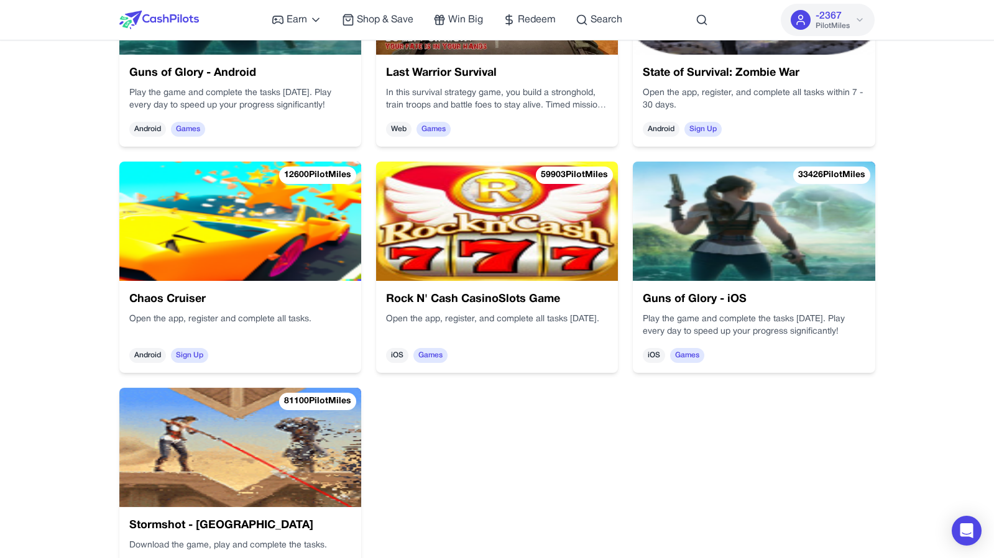
scroll to position [1460, 0]
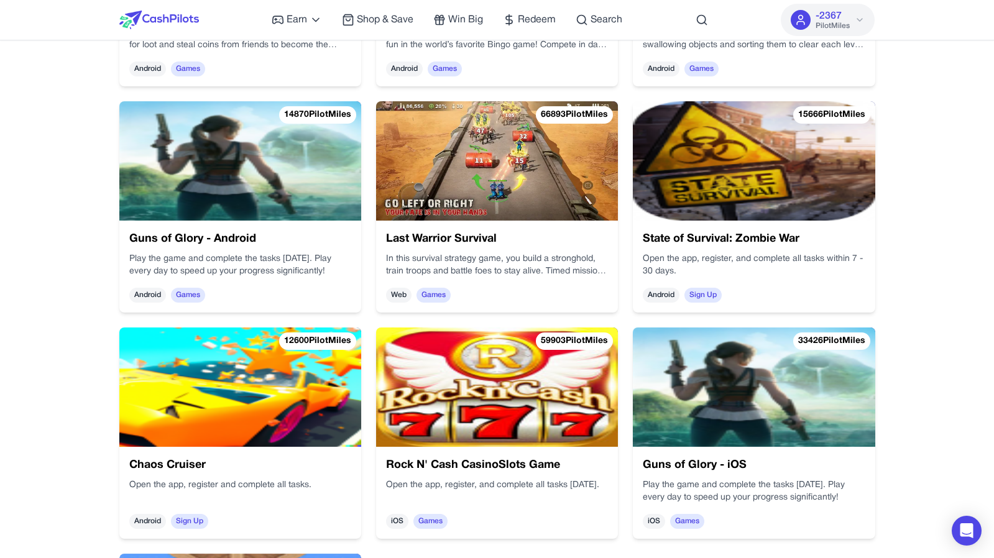
scroll to position [1299, 0]
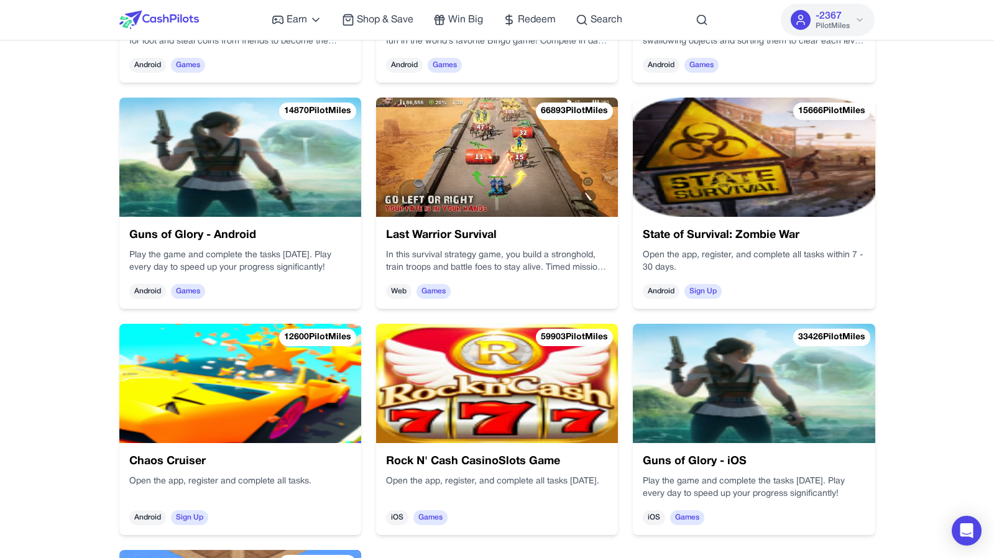
click at [242, 430] on img at bounding box center [240, 383] width 242 height 119
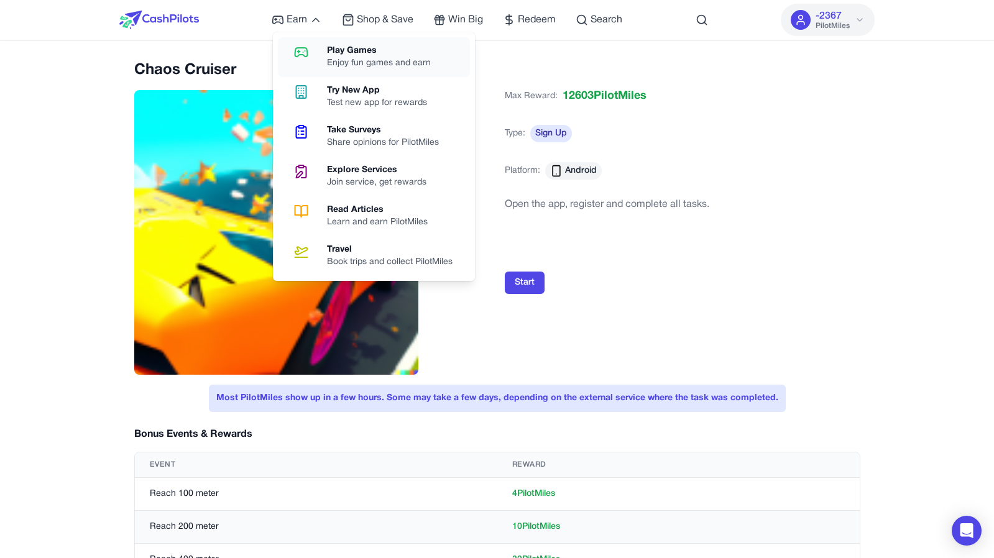
click at [311, 49] on icon at bounding box center [301, 52] width 32 height 15
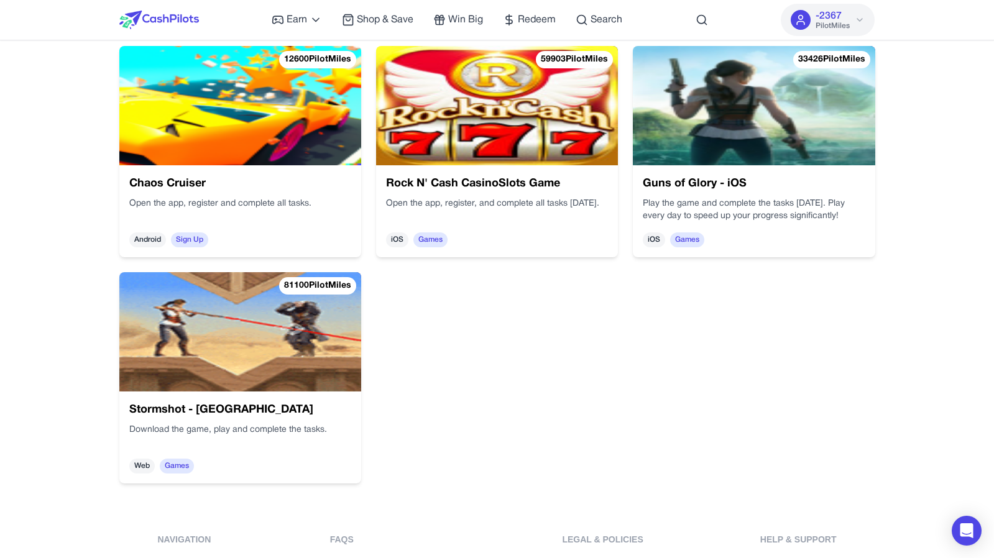
scroll to position [1567, 0]
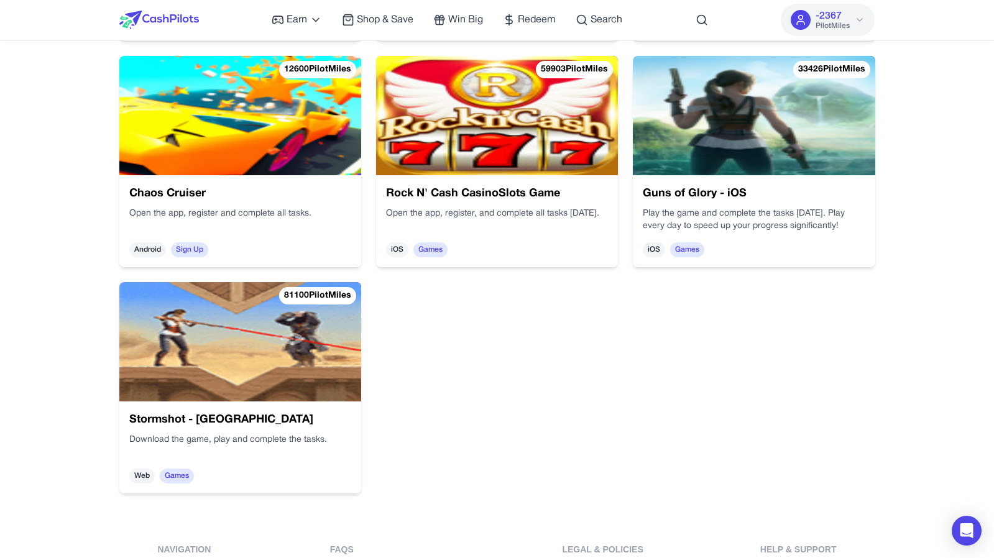
click at [234, 351] on img at bounding box center [240, 341] width 242 height 119
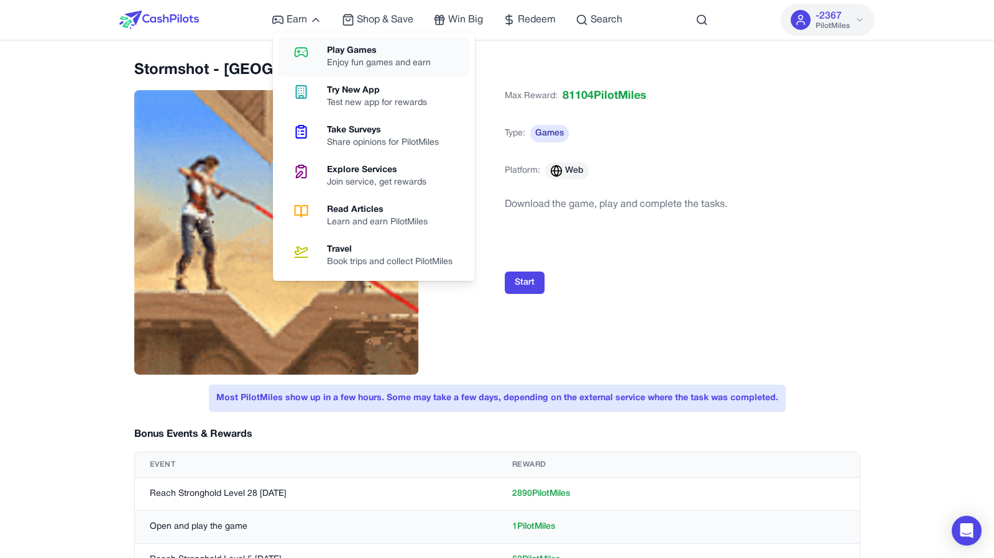
click at [304, 41] on link "Play Games Enjoy fun games and earn" at bounding box center [374, 57] width 192 height 40
